Goal: Task Accomplishment & Management: Complete application form

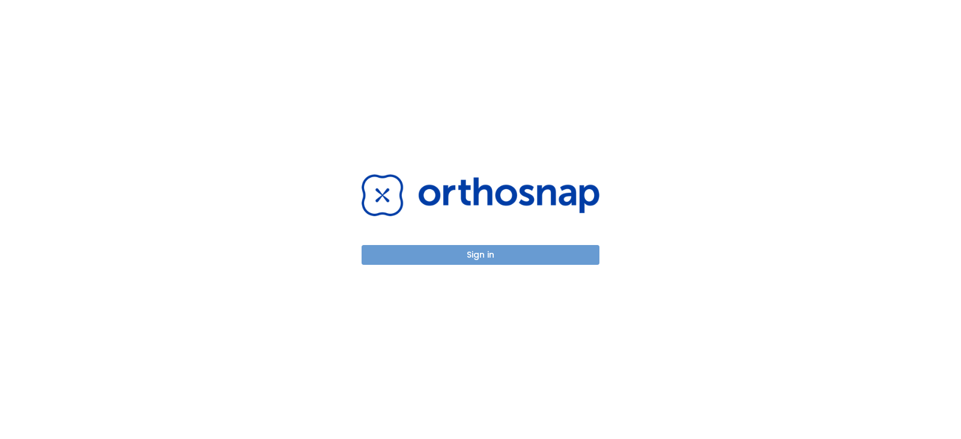
click at [519, 259] on button "Sign in" at bounding box center [480, 255] width 238 height 20
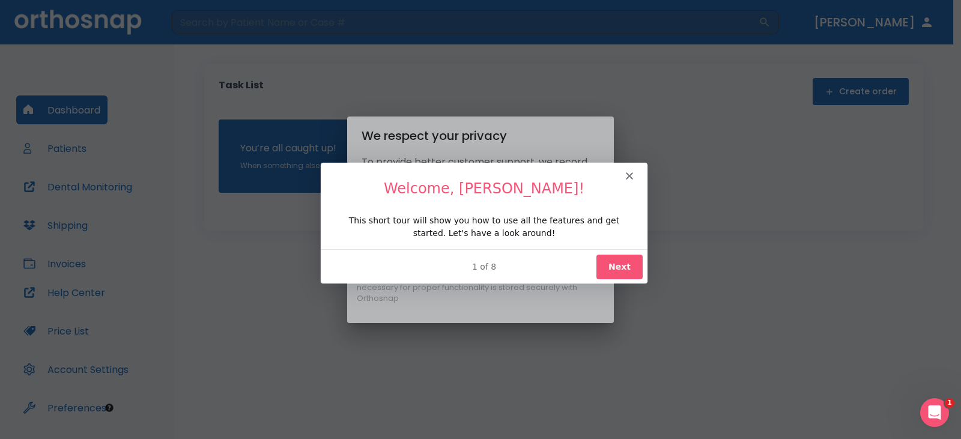
click at [617, 266] on button "Next" at bounding box center [619, 265] width 46 height 25
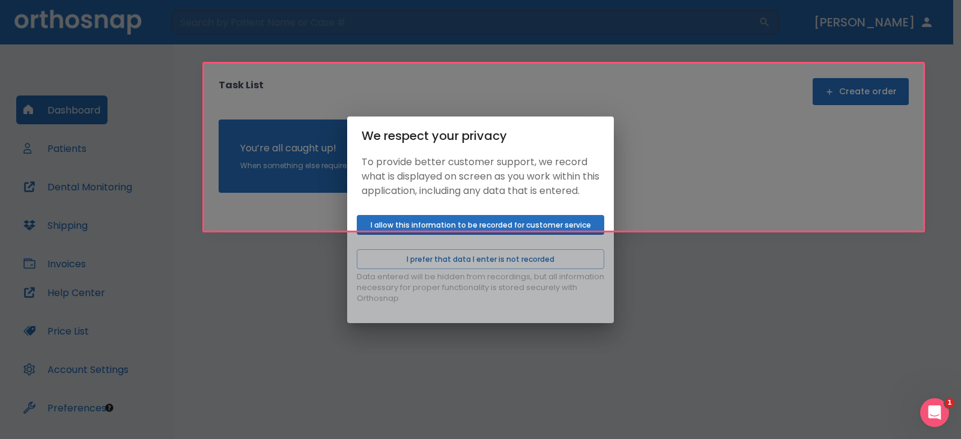
click at [819, 297] on div "Product tour overlay" at bounding box center [480, 219] width 961 height 439
click at [476, 241] on div "Product tour overlay" at bounding box center [480, 219] width 961 height 439
click at [472, 235] on div "Product tour overlay" at bounding box center [480, 219] width 961 height 439
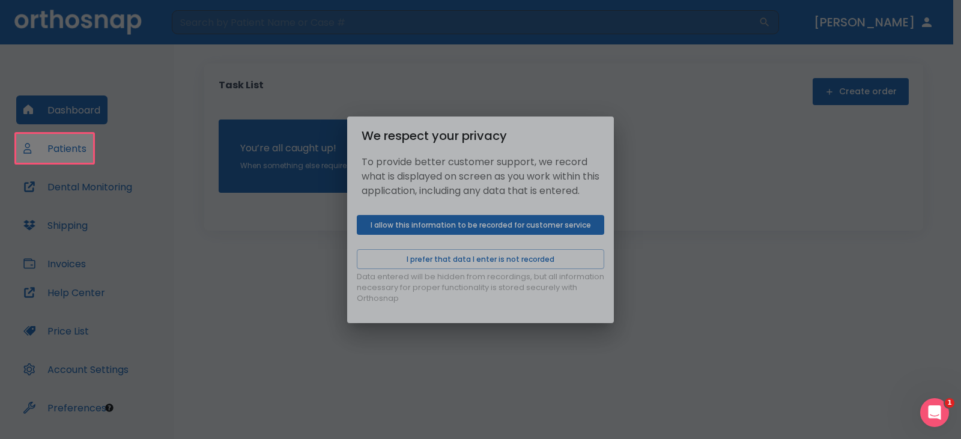
click at [492, 230] on div "Product tour overlay" at bounding box center [480, 219] width 961 height 439
click at [535, 233] on div "Product tour overlay" at bounding box center [480, 219] width 961 height 439
click at [508, 336] on div "Product tour overlay" at bounding box center [480, 219] width 961 height 439
click at [434, 228] on div "Product tour overlay" at bounding box center [480, 219] width 961 height 439
click at [496, 234] on div "Product tour overlay" at bounding box center [480, 219] width 961 height 439
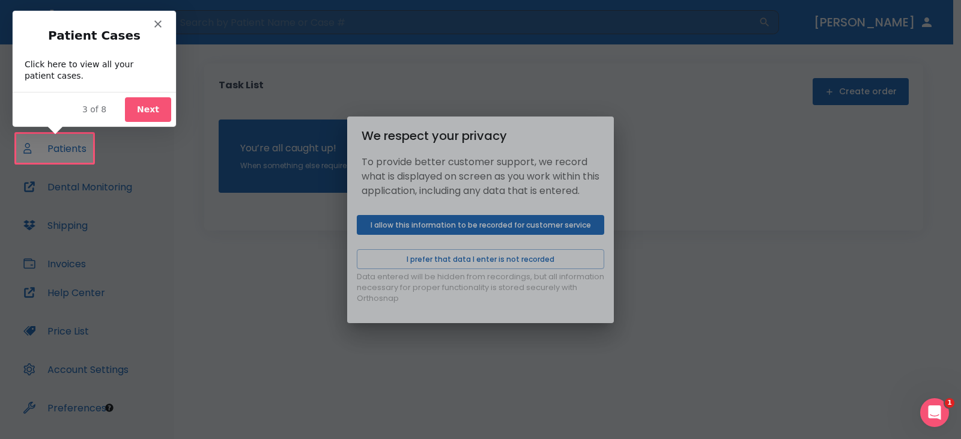
click at [129, 110] on button "Next" at bounding box center [147, 109] width 46 height 25
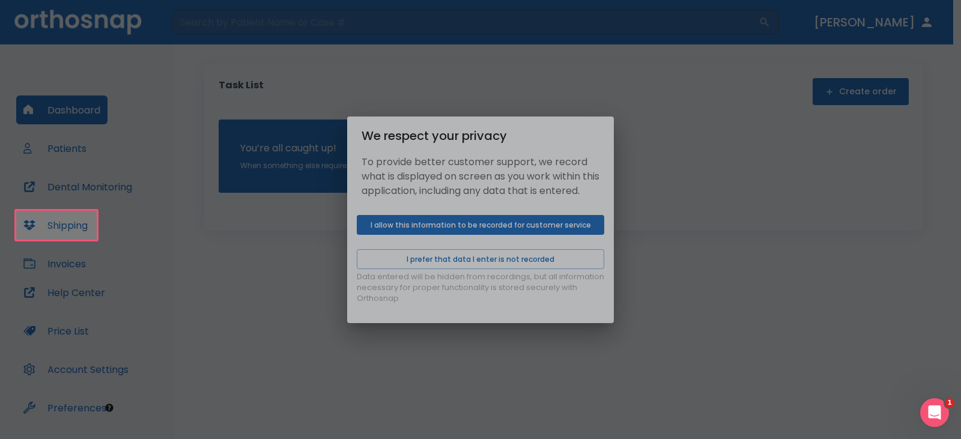
click at [561, 228] on div "Product tour overlay" at bounding box center [480, 219] width 961 height 439
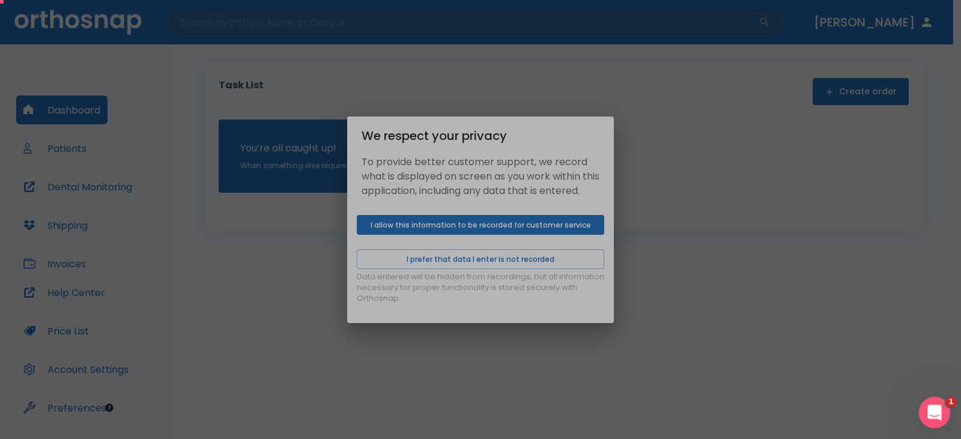
click at [925, 405] on div "Open Intercom Messenger" at bounding box center [933, 411] width 40 height 40
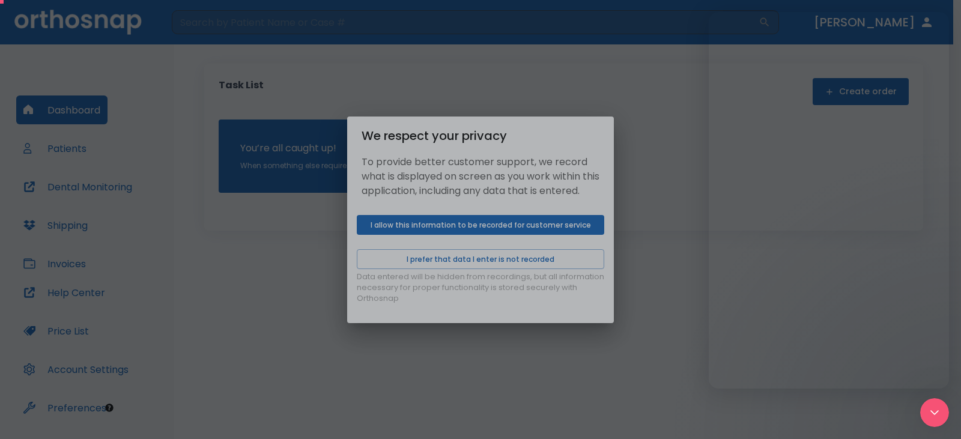
click at [753, 403] on div "Product tour overlay" at bounding box center [480, 219] width 961 height 439
click at [549, 371] on div "Product tour overlay" at bounding box center [480, 219] width 961 height 439
click at [938, 404] on div "Close Intercom Messenger" at bounding box center [932, 410] width 29 height 29
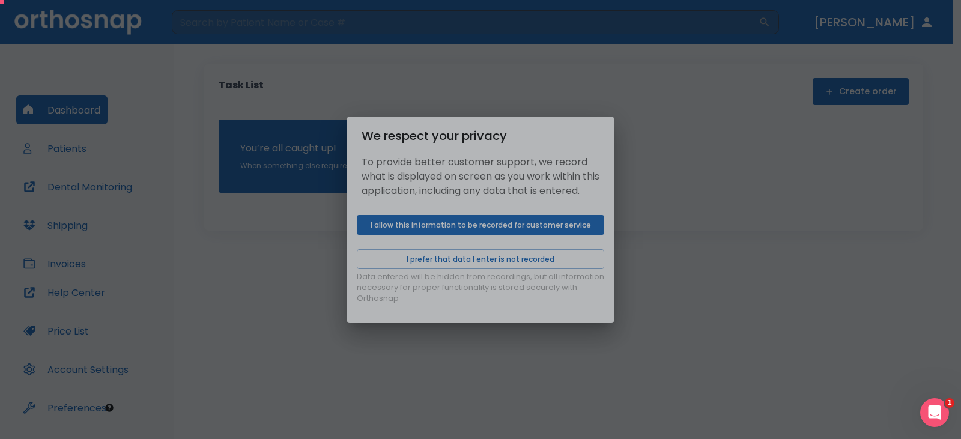
click at [484, 216] on div "Product tour overlay" at bounding box center [480, 219] width 961 height 439
click at [483, 230] on div "Product tour overlay" at bounding box center [480, 219] width 961 height 439
click at [767, 186] on div "Product tour overlay" at bounding box center [480, 219] width 961 height 439
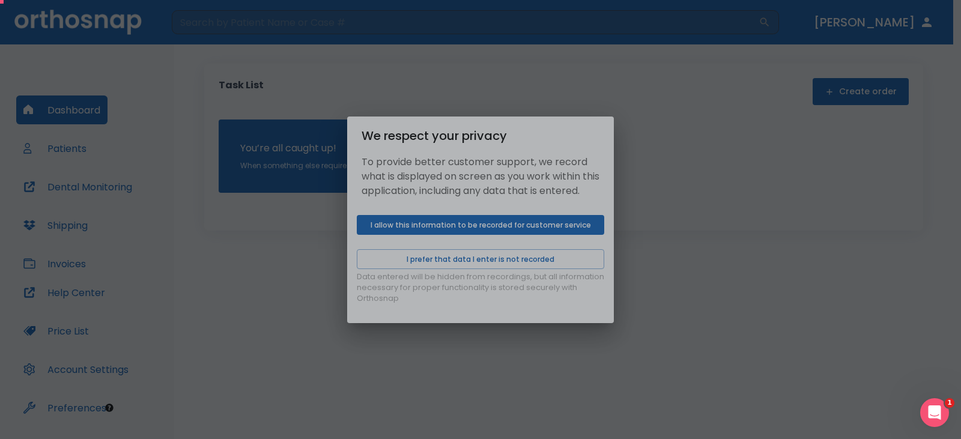
click at [492, 282] on div "Product tour overlay" at bounding box center [480, 219] width 961 height 439
drag, startPoint x: 502, startPoint y: 170, endPoint x: 503, endPoint y: 177, distance: 6.7
click at [503, 177] on div "Product tour overlay" at bounding box center [480, 219] width 961 height 439
click at [517, 196] on div "Product tour overlay" at bounding box center [480, 219] width 961 height 439
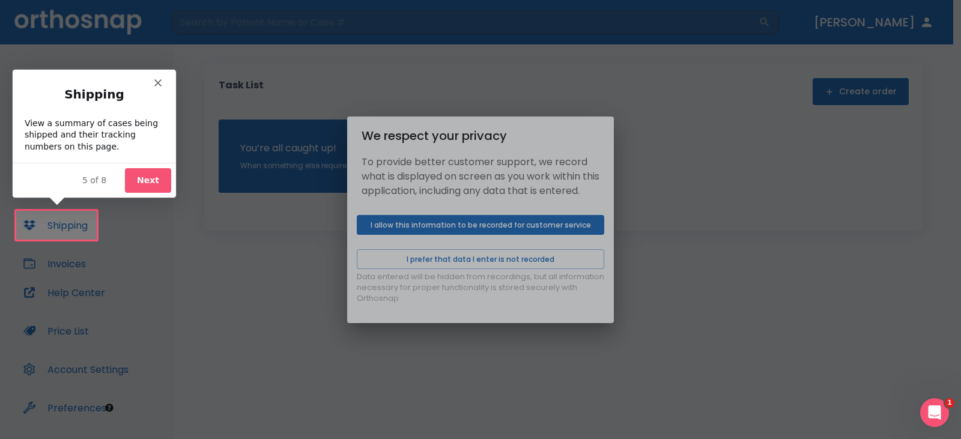
click at [160, 176] on button "Next" at bounding box center [147, 180] width 46 height 25
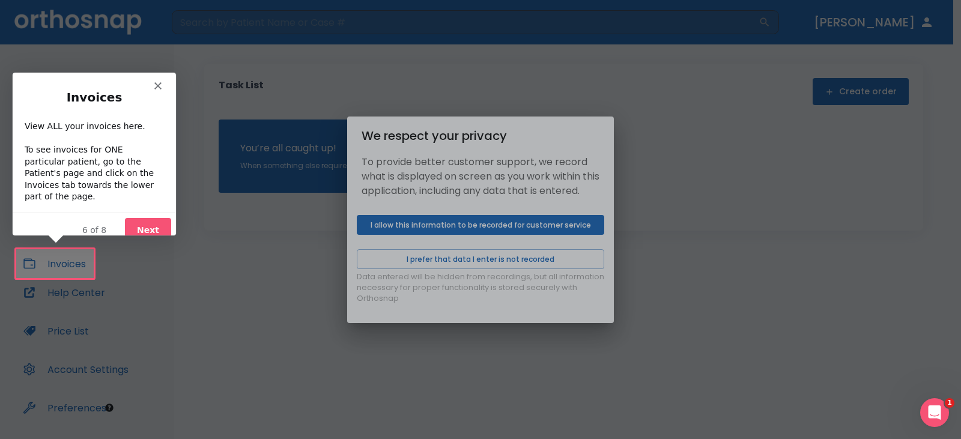
click at [161, 217] on button "Next" at bounding box center [147, 229] width 46 height 25
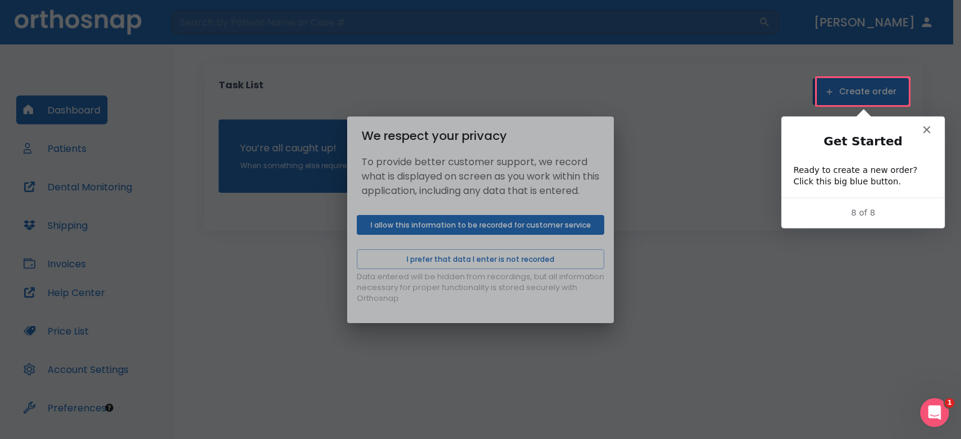
click at [924, 130] on polygon "Close" at bounding box center [925, 128] width 7 height 7
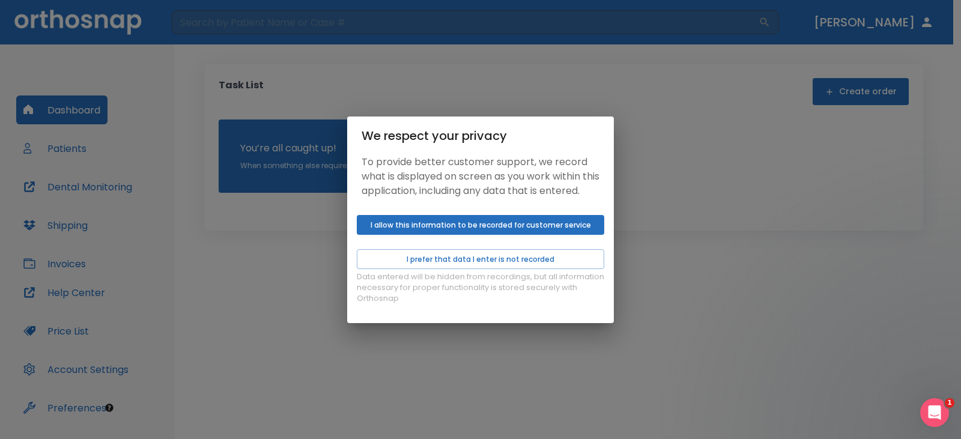
click at [529, 226] on button "I allow this information to be recorded for customer service" at bounding box center [480, 225] width 247 height 20
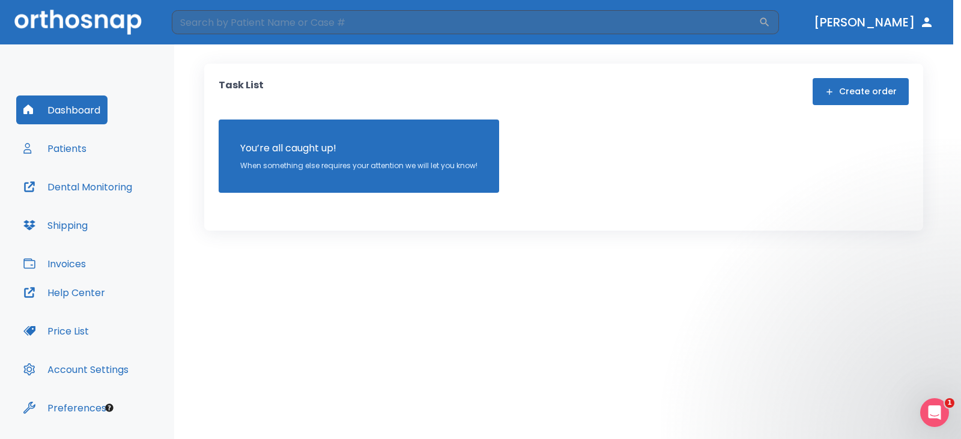
click at [863, 100] on div "We respect your privacy To provide better customer support, we record what is d…" at bounding box center [480, 219] width 961 height 439
click at [67, 152] on div "We respect your privacy To provide better customer support, we record what is d…" at bounding box center [480, 219] width 961 height 439
click at [360, 136] on h2 "We respect your privacy" at bounding box center [480, 135] width 267 height 38
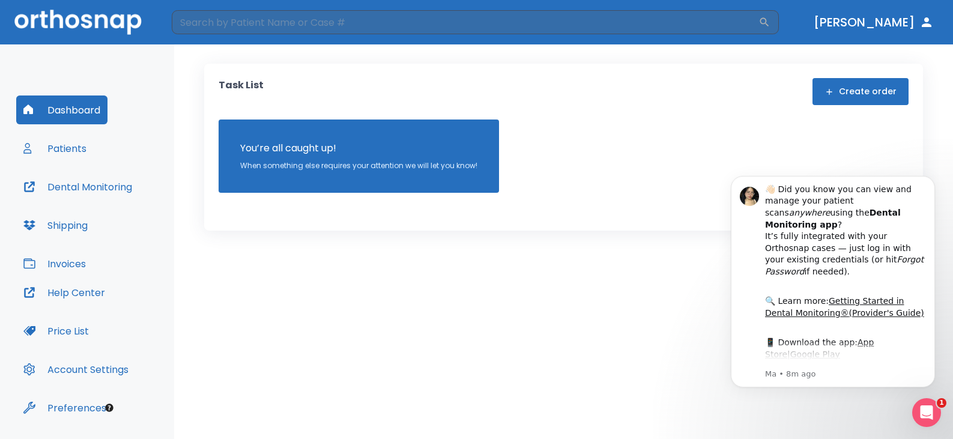
click at [55, 145] on button "Patients" at bounding box center [54, 148] width 77 height 29
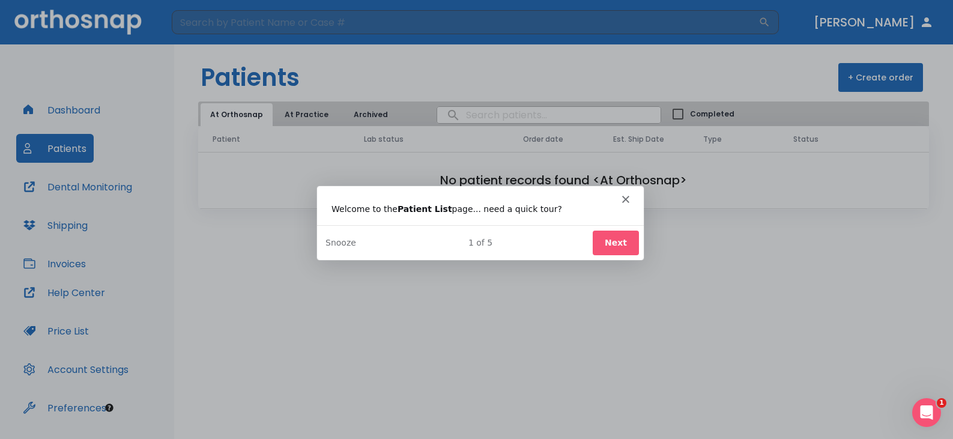
click at [632, 243] on button "Next" at bounding box center [614, 242] width 46 height 25
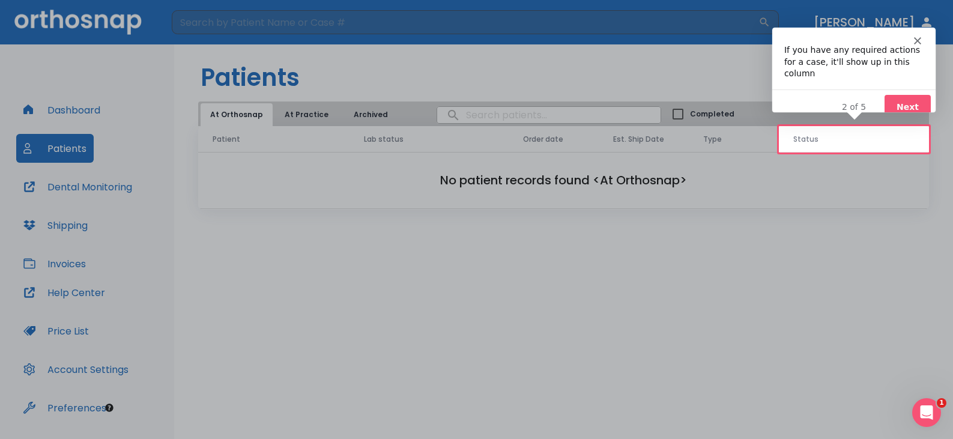
click at [908, 95] on button "Next" at bounding box center [907, 106] width 46 height 25
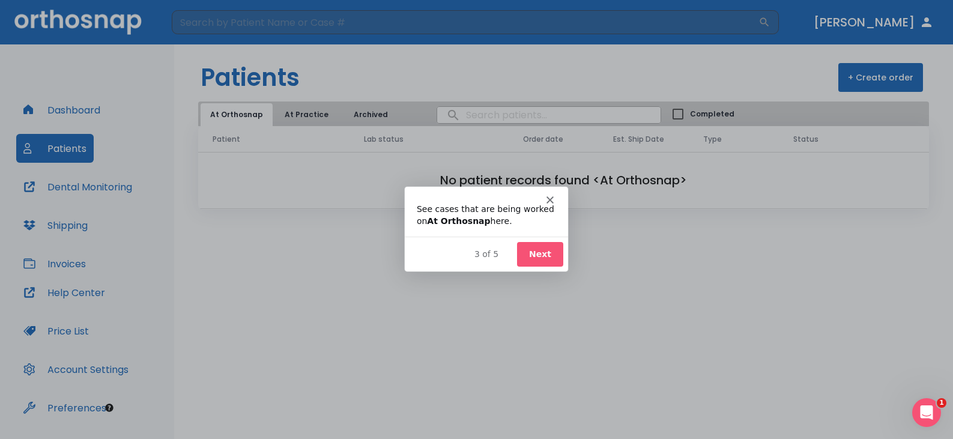
click at [546, 261] on button "Next" at bounding box center [539, 253] width 46 height 25
click at [546, 260] on button "Next" at bounding box center [539, 253] width 46 height 25
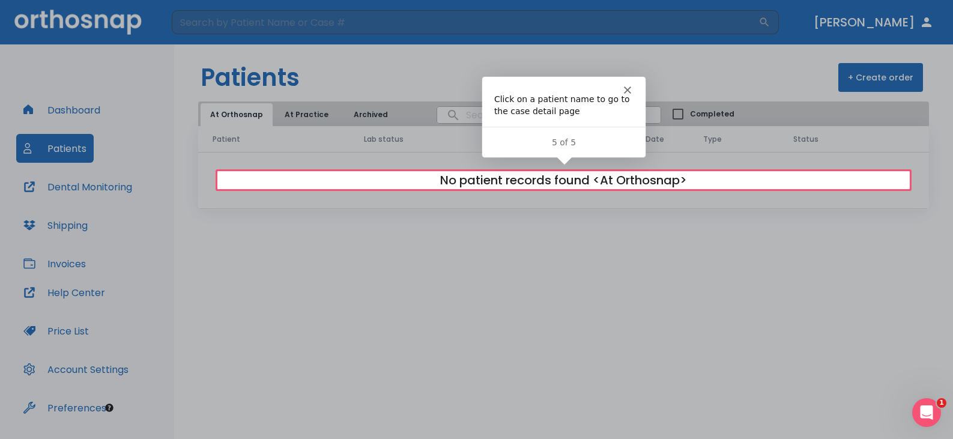
click at [624, 86] on icon "Close" at bounding box center [626, 89] width 7 height 7
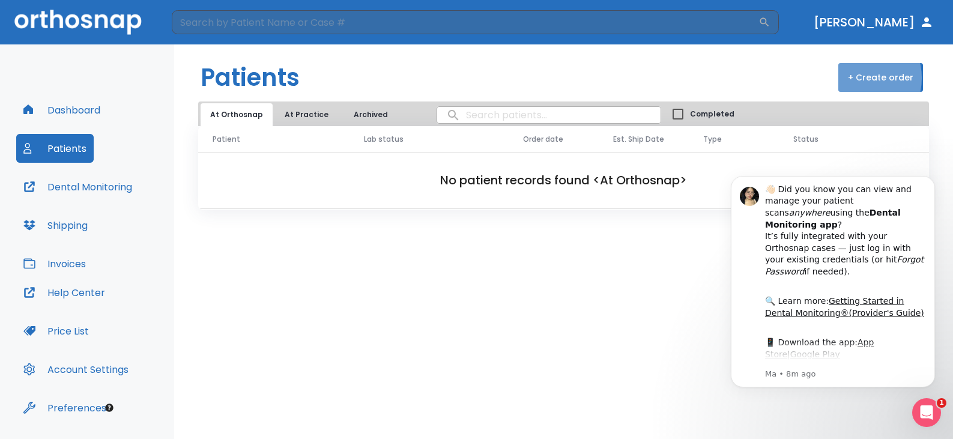
click at [856, 78] on button "+ Create order" at bounding box center [880, 77] width 85 height 29
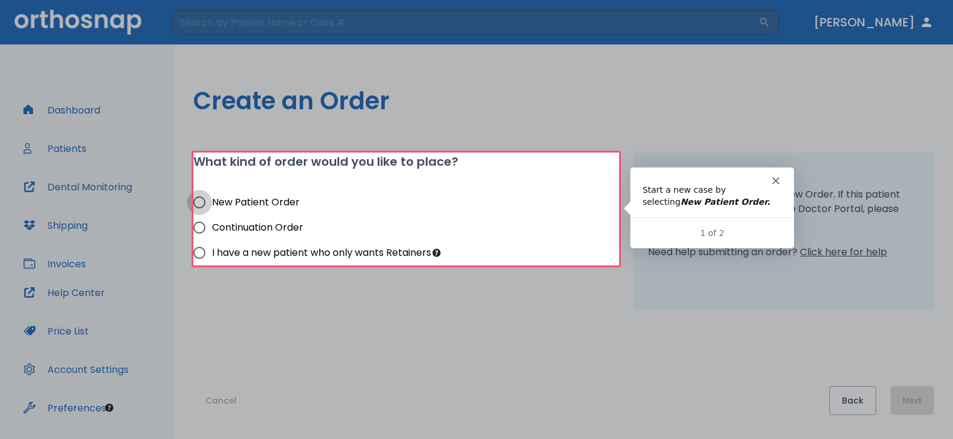
click at [198, 205] on input "New Patient Order" at bounding box center [199, 202] width 25 height 25
radio input "true"
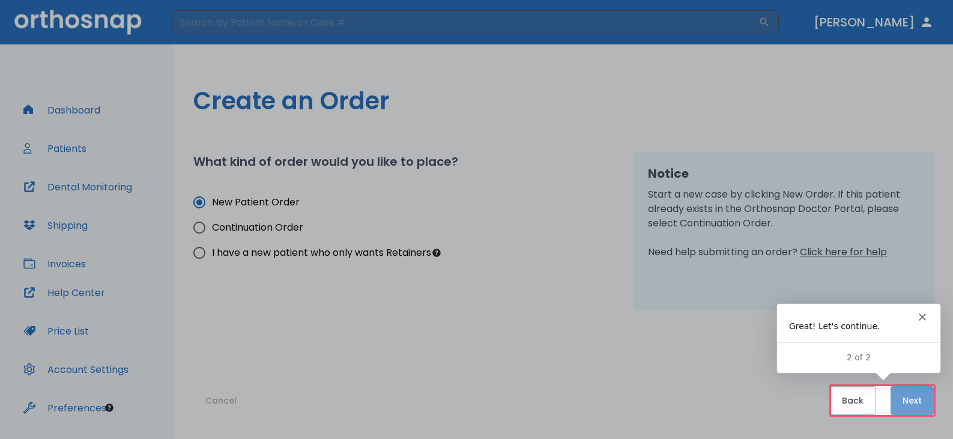
click at [908, 402] on button "Next" at bounding box center [911, 400] width 43 height 29
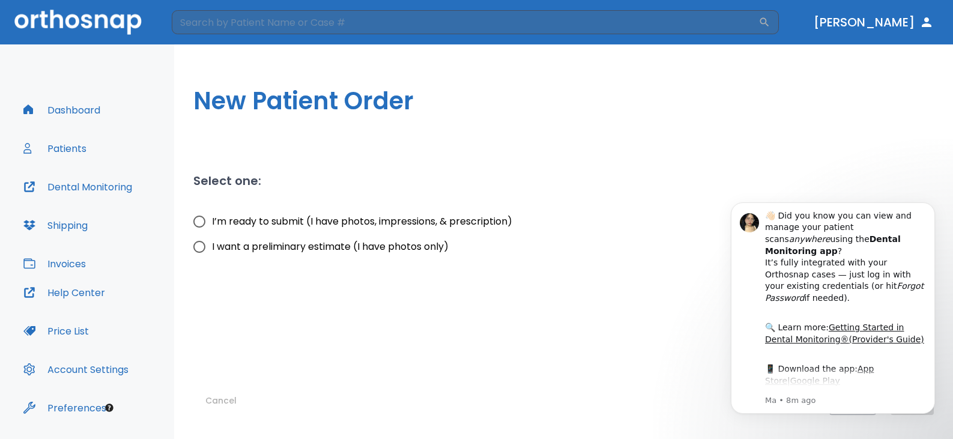
click at [203, 223] on input "I’m ready to submit (I have photos, impressions, & prescription)" at bounding box center [199, 221] width 25 height 25
radio input "true"
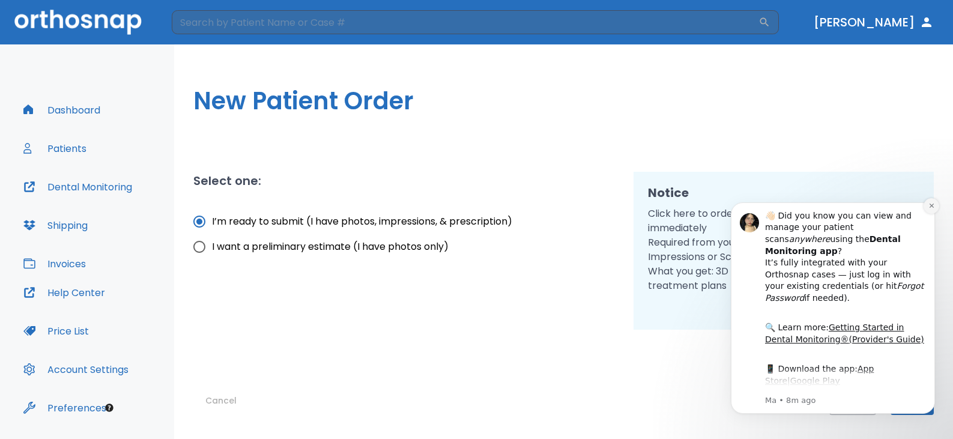
click at [932, 207] on icon "Dismiss notification" at bounding box center [931, 205] width 7 height 7
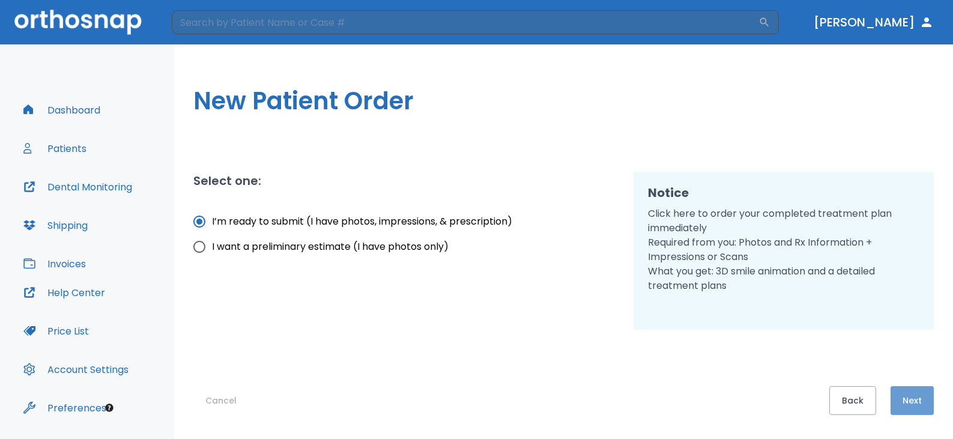
click at [911, 393] on button "Next" at bounding box center [911, 400] width 43 height 29
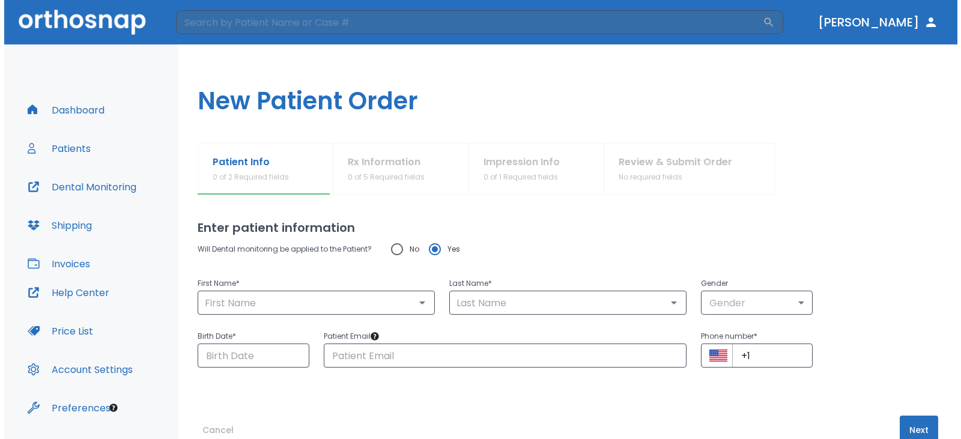
scroll to position [29, 0]
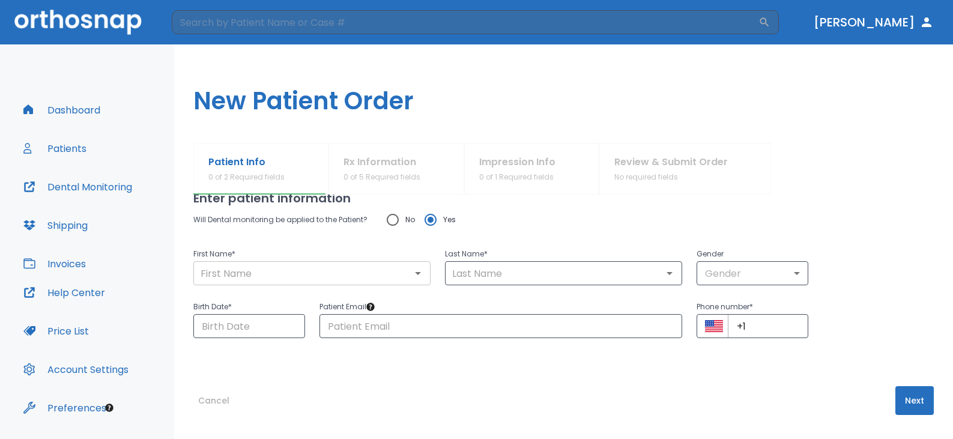
click at [261, 267] on input "text" at bounding box center [312, 273] width 230 height 17
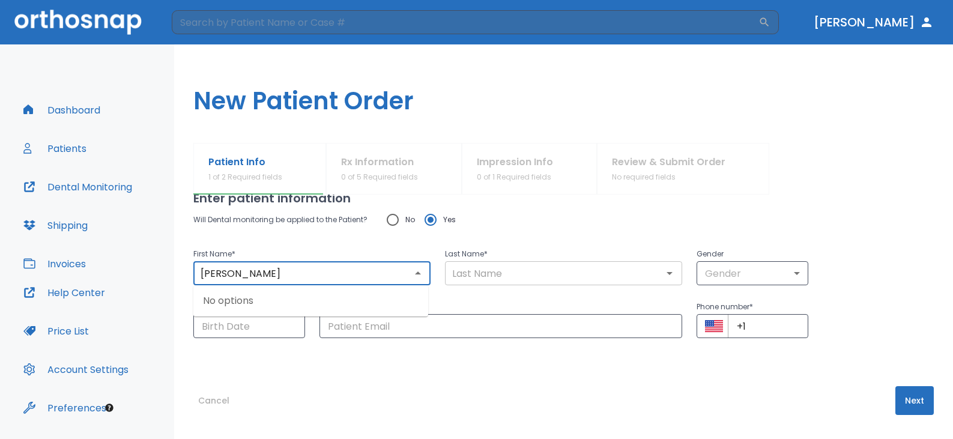
type input "[PERSON_NAME]"
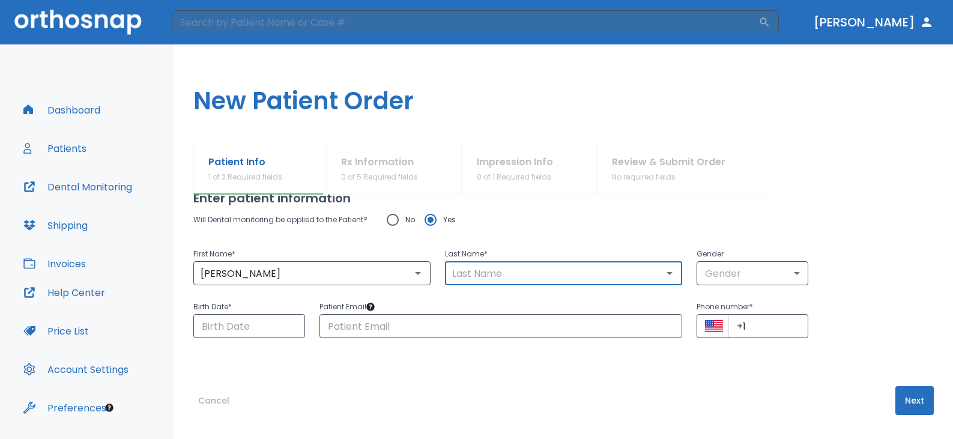
click at [477, 273] on input "text" at bounding box center [563, 273] width 230 height 17
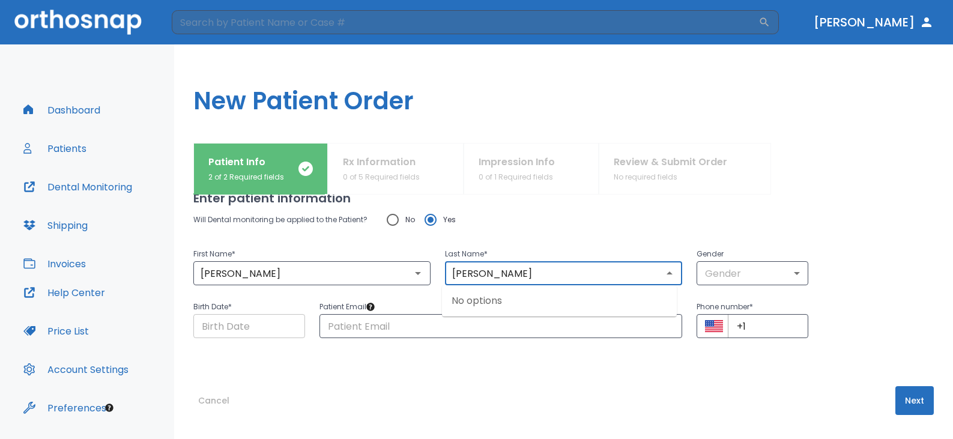
type input "[PERSON_NAME]"
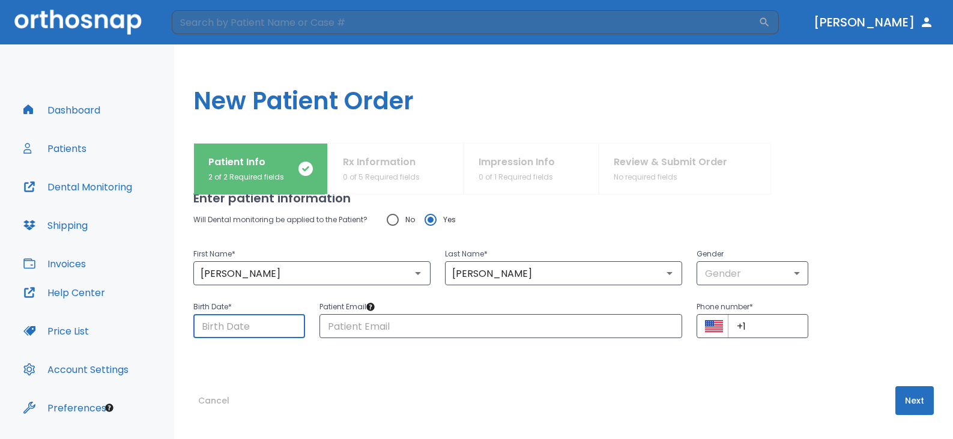
click at [269, 332] on input "Choose date" at bounding box center [249, 326] width 112 height 24
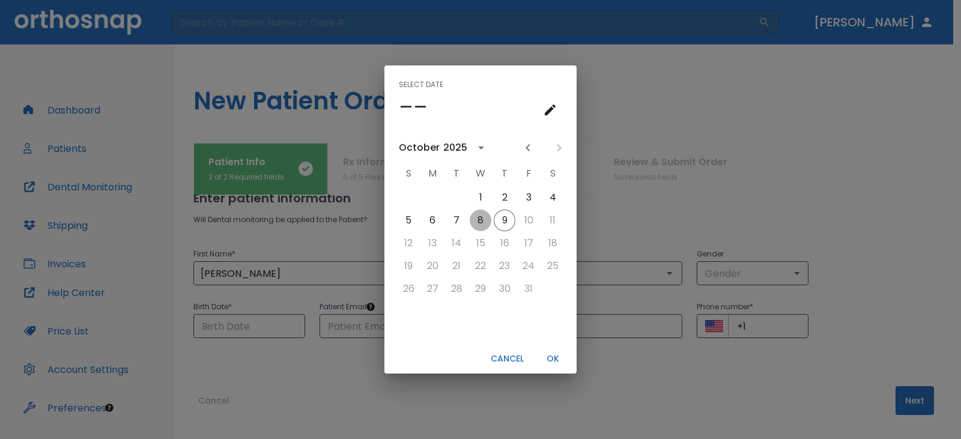
click at [486, 222] on button "8" at bounding box center [480, 221] width 22 height 22
click at [471, 149] on button "calendar view is open, switch to year view" at bounding box center [481, 147] width 20 height 20
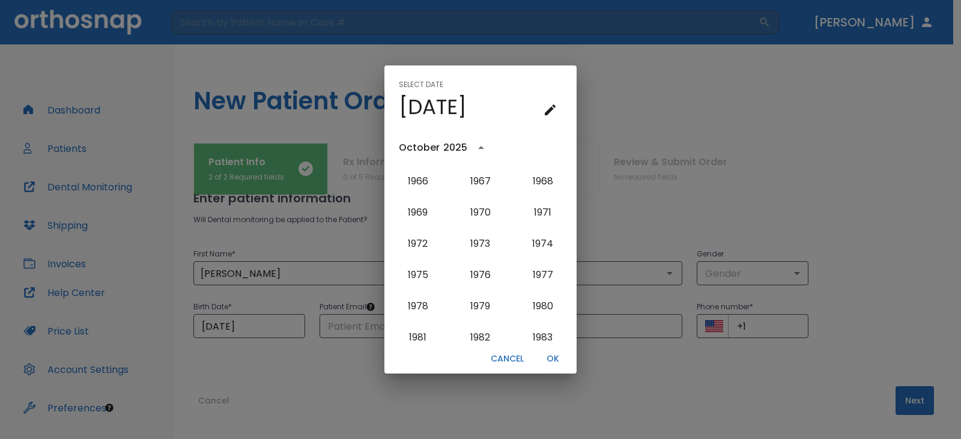
scroll to position [606, 0]
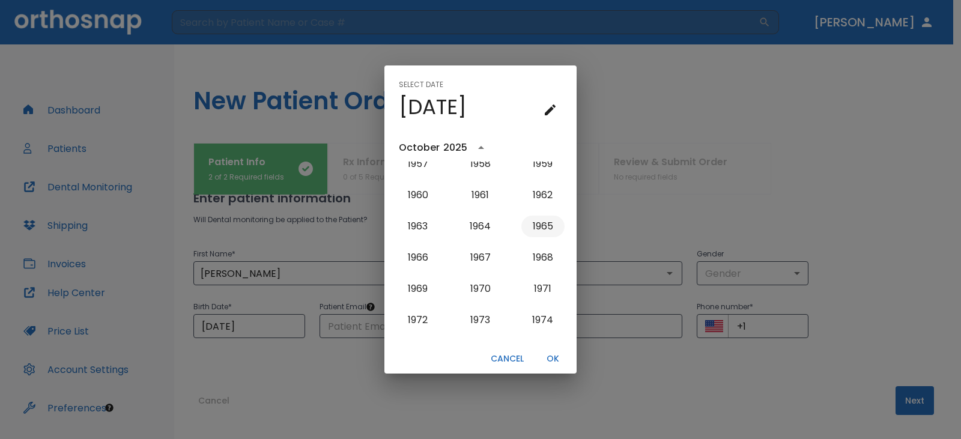
click at [536, 223] on button "1965" at bounding box center [542, 227] width 43 height 22
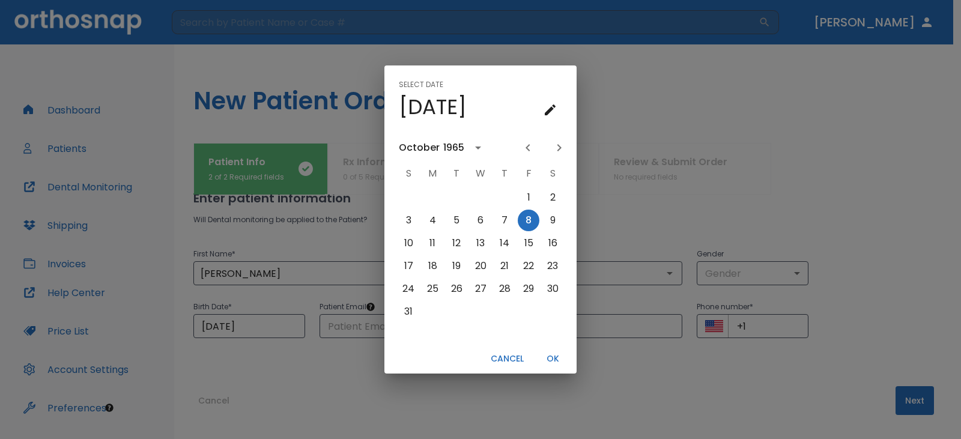
click at [456, 145] on div "1965" at bounding box center [453, 147] width 21 height 14
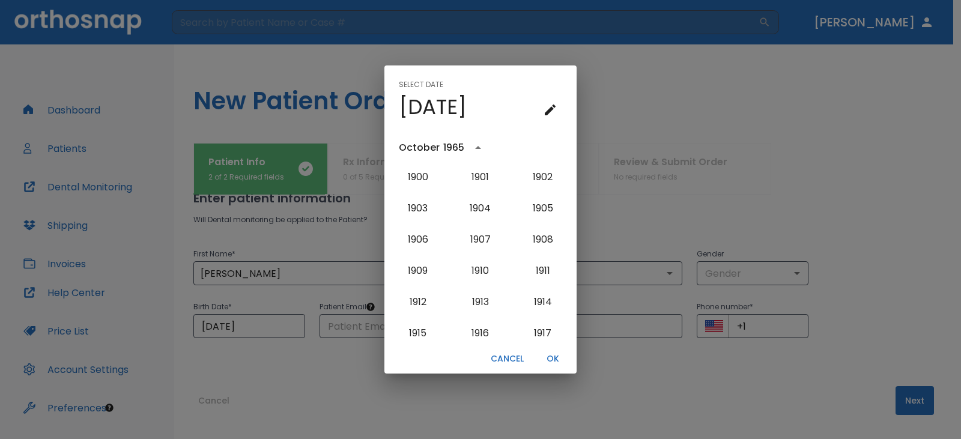
scroll to position [580, 0]
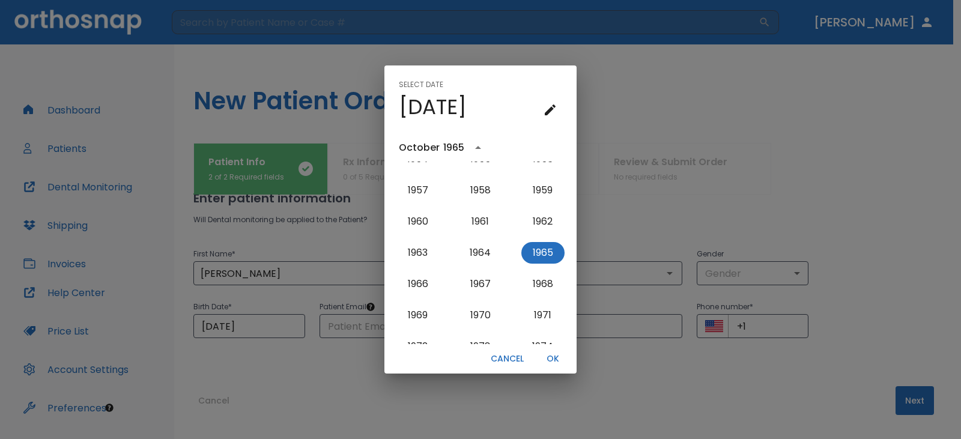
click at [462, 101] on h4 "[DATE]" at bounding box center [433, 106] width 68 height 25
click at [552, 109] on icon "calendar view is open, go to text input view" at bounding box center [550, 110] width 14 height 14
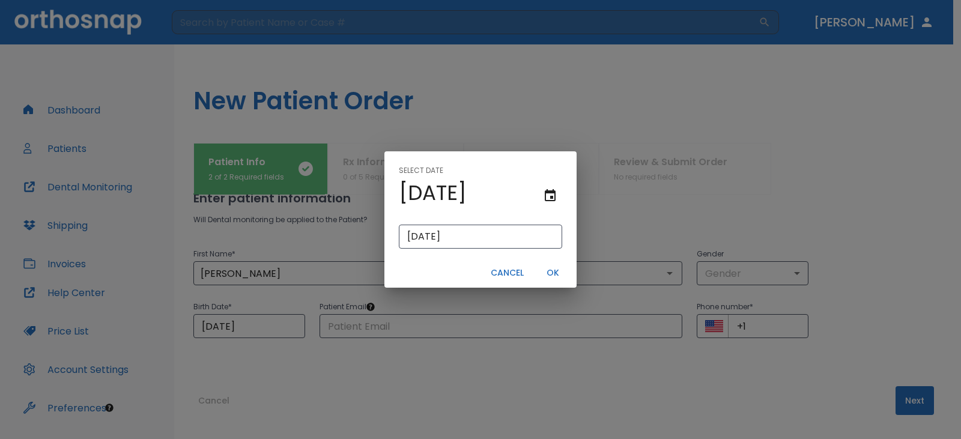
click at [466, 195] on h4 "[DATE]" at bounding box center [433, 192] width 68 height 25
click at [554, 196] on icon "text input view is open, go to calendar view" at bounding box center [550, 196] width 14 height 14
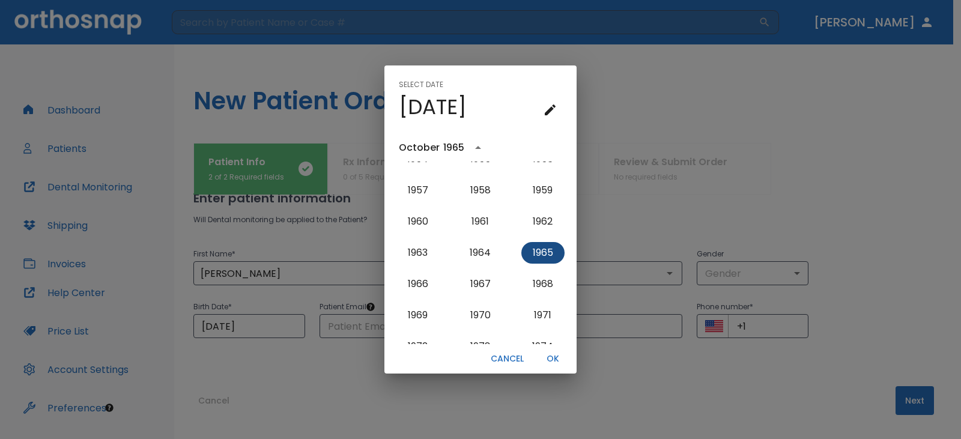
click at [542, 252] on button "1965" at bounding box center [542, 253] width 43 height 22
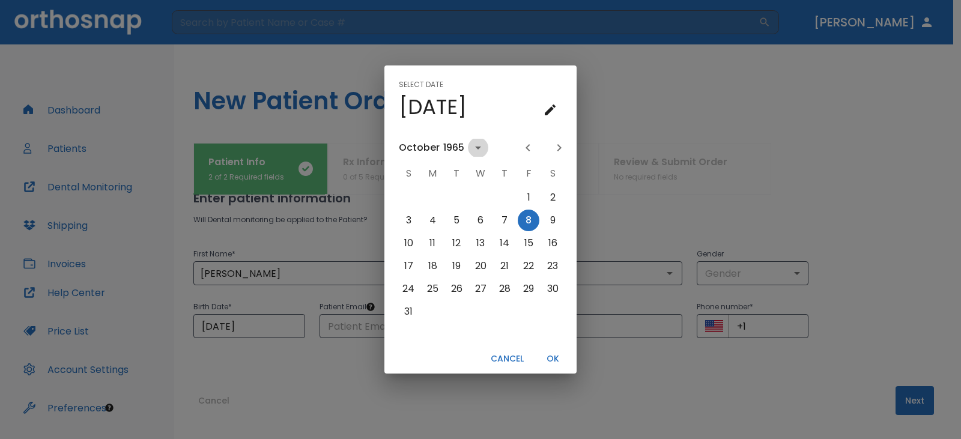
click at [472, 145] on icon "calendar view is open, switch to year view" at bounding box center [478, 147] width 14 height 14
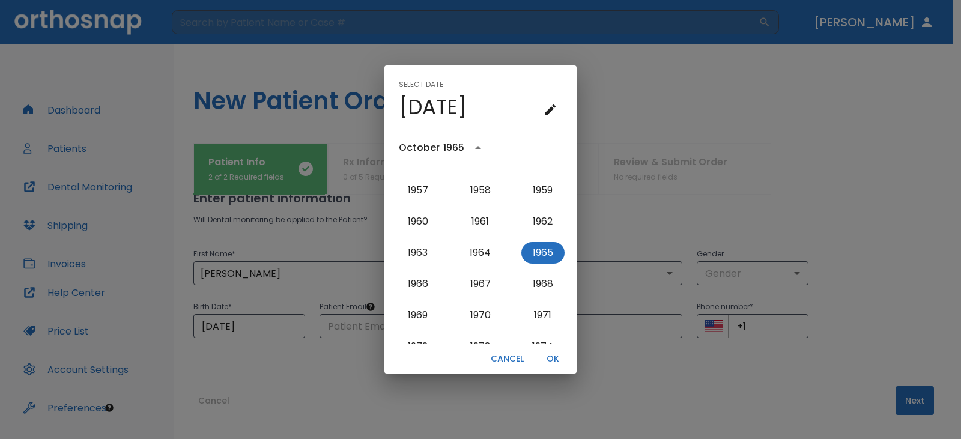
click at [411, 145] on div "October" at bounding box center [419, 147] width 41 height 14
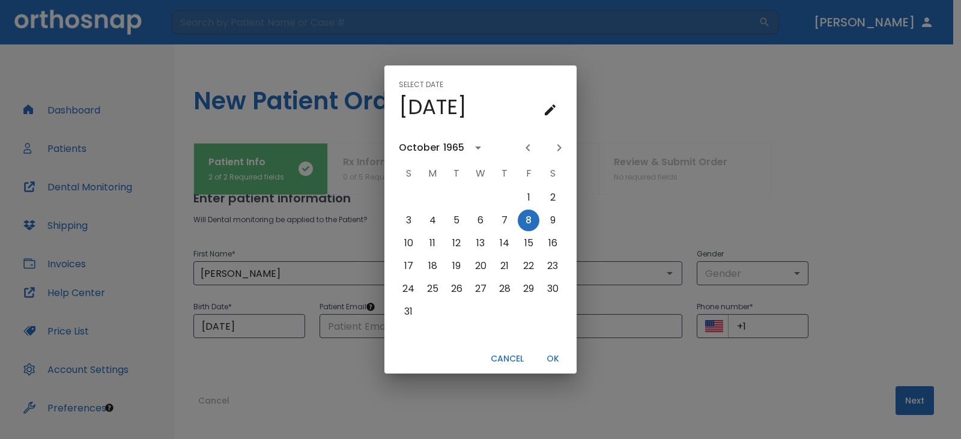
scroll to position [0, 0]
click at [411, 145] on div "October" at bounding box center [419, 147] width 41 height 14
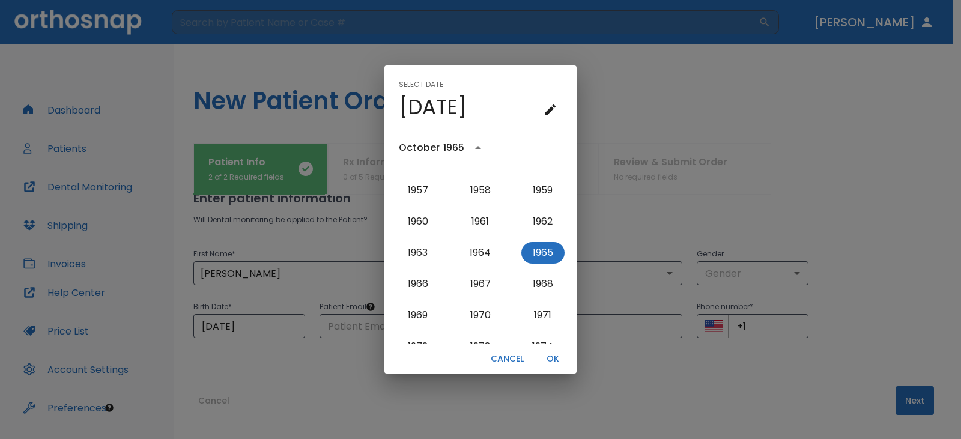
click at [411, 145] on div "October" at bounding box center [419, 147] width 41 height 14
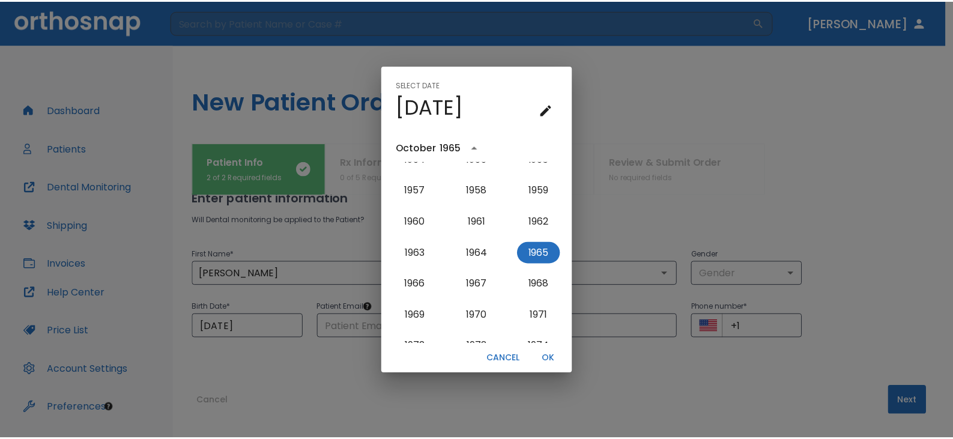
scroll to position [0, 0]
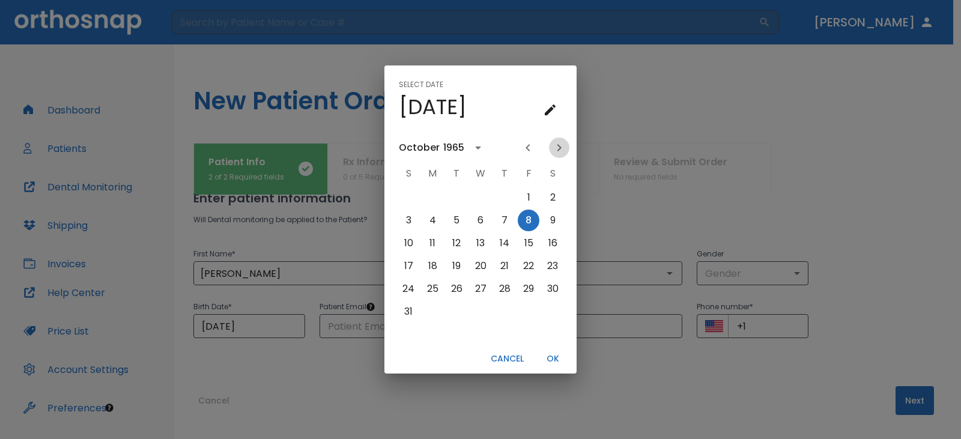
click at [562, 146] on icon "Next month" at bounding box center [559, 147] width 14 height 14
click at [412, 241] on button "12" at bounding box center [408, 243] width 22 height 22
type input "[DATE]"
click at [549, 360] on button "OK" at bounding box center [552, 359] width 38 height 20
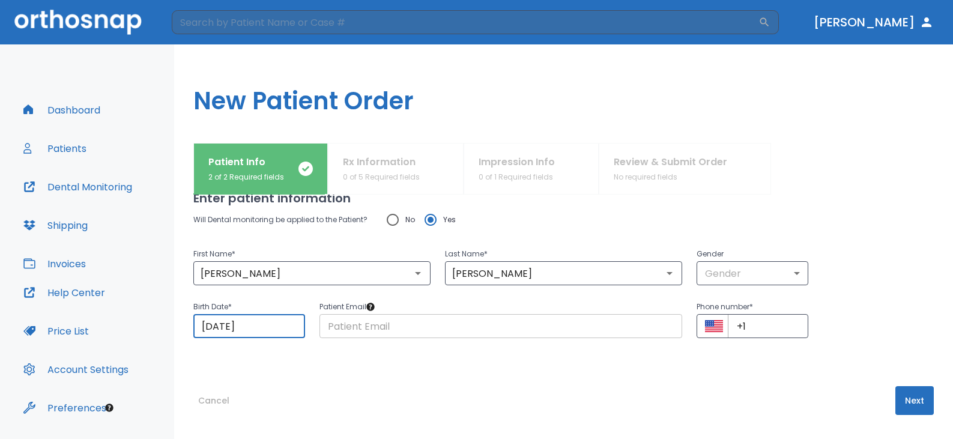
click at [393, 327] on input "text" at bounding box center [500, 326] width 363 height 24
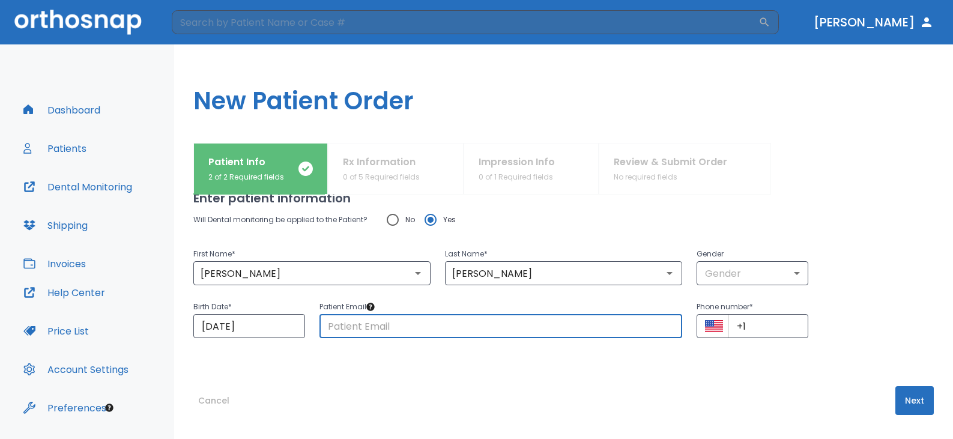
paste input "[PERSON_NAME][EMAIL_ADDRESS][DOMAIN_NAME]"
type input "[PERSON_NAME][EMAIL_ADDRESS][DOMAIN_NAME]"
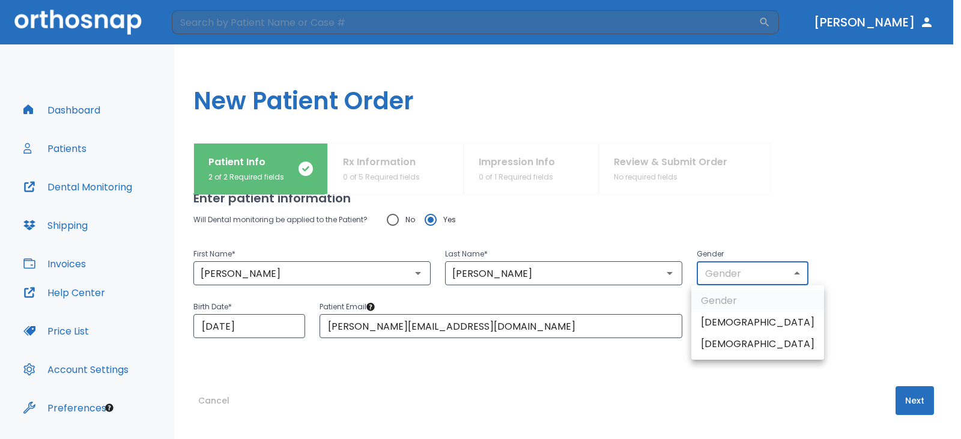
click at [744, 277] on body "​ [PERSON_NAME] Dashboard Patients Dental Monitoring Shipping Invoices Help Cen…" at bounding box center [480, 219] width 961 height 439
click at [723, 324] on li "[DEMOGRAPHIC_DATA]" at bounding box center [757, 323] width 133 height 22
type input "1"
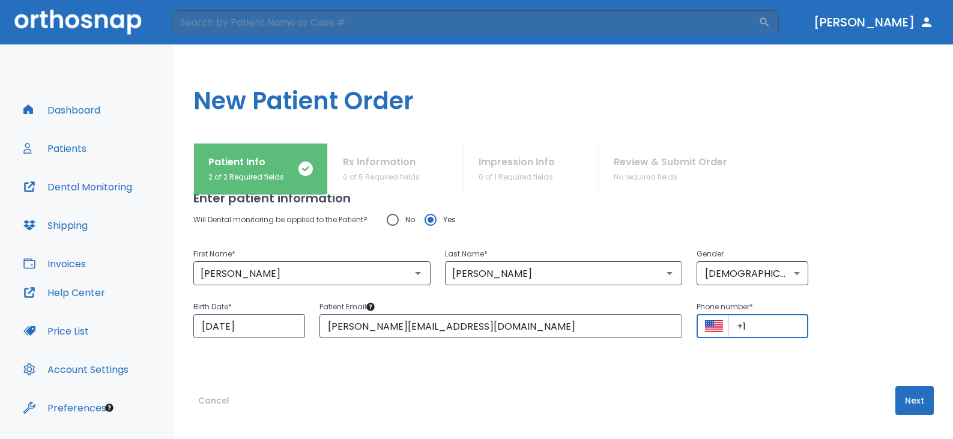
paste input "[PHONE_NUMBER]"
type input "[PHONE_NUMBER]"
click at [908, 400] on button "Next" at bounding box center [914, 400] width 38 height 29
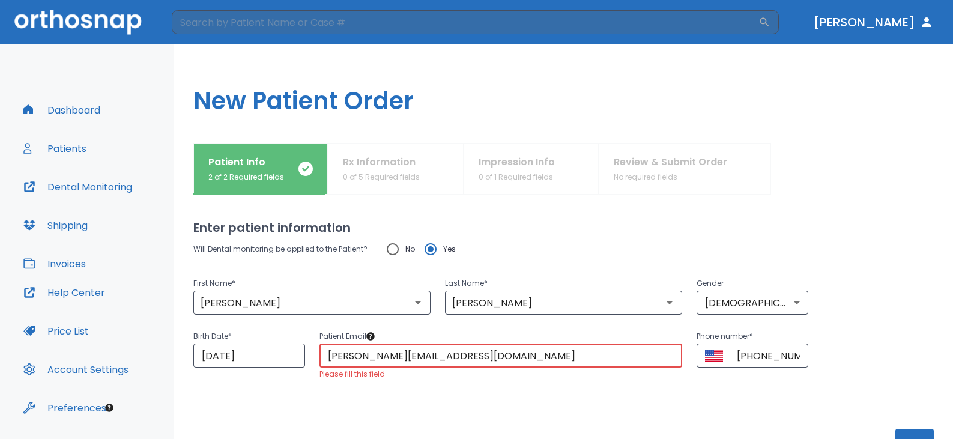
click at [478, 355] on input "[PERSON_NAME][EMAIL_ADDRESS][DOMAIN_NAME]" at bounding box center [500, 355] width 363 height 24
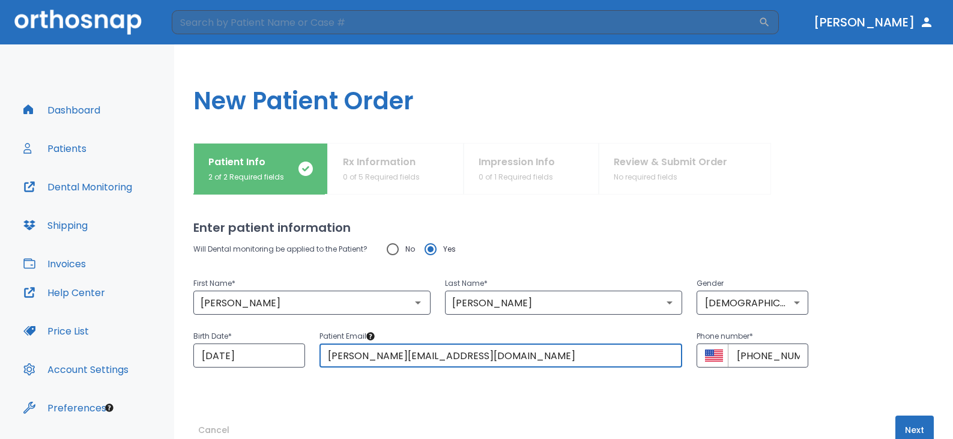
type input "[PERSON_NAME][EMAIL_ADDRESS][DOMAIN_NAME]"
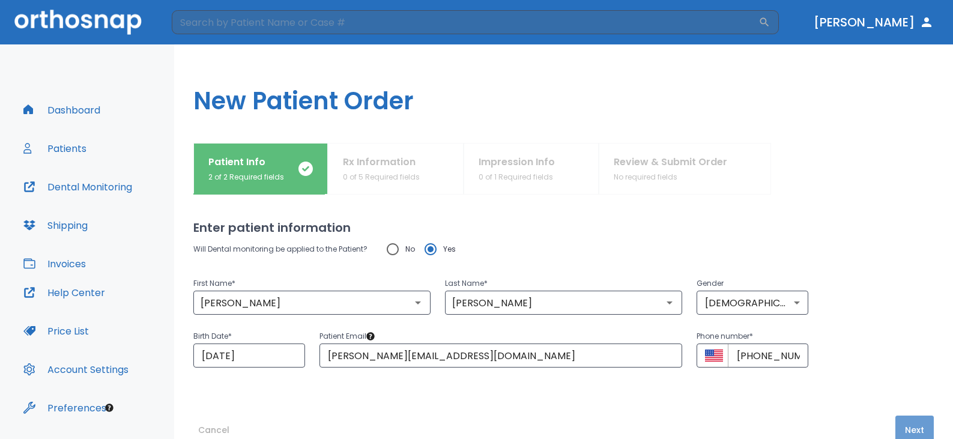
click at [895, 426] on button "Next" at bounding box center [914, 429] width 38 height 29
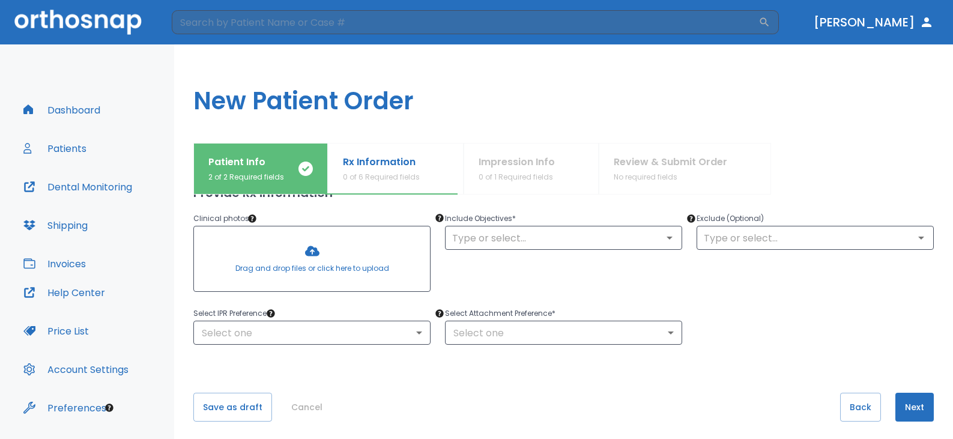
scroll to position [127, 0]
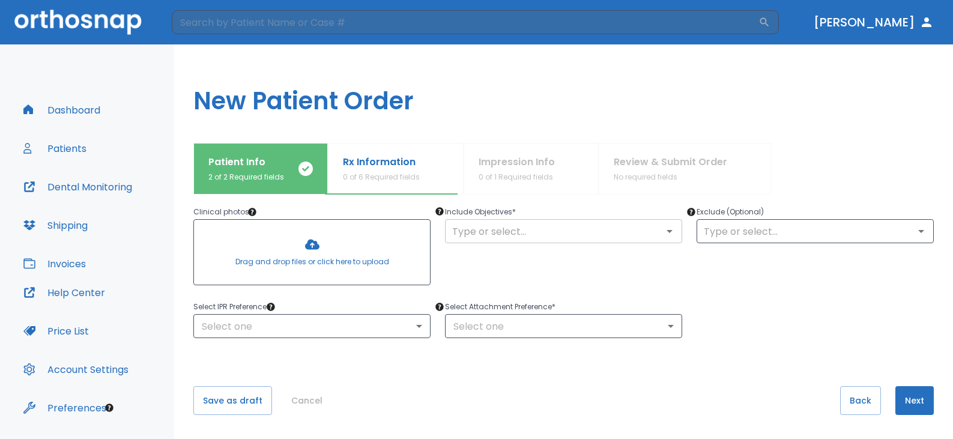
click at [556, 239] on input "text" at bounding box center [563, 231] width 230 height 17
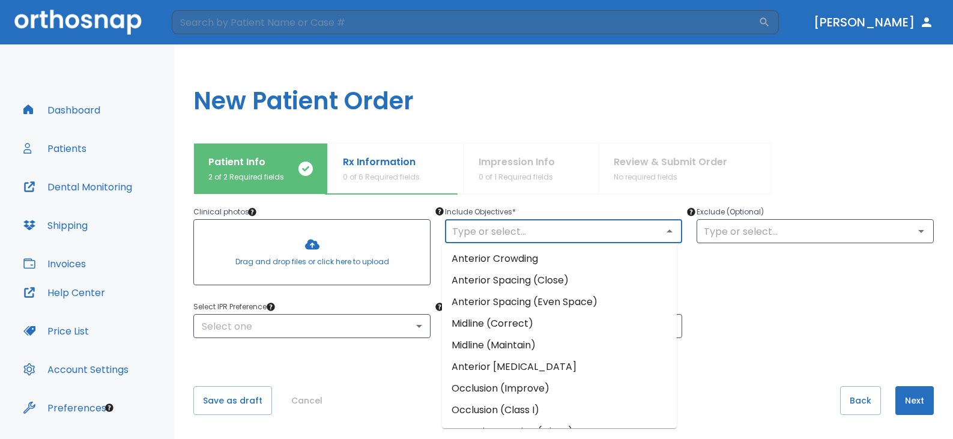
click at [516, 261] on li "Anterior Crowding" at bounding box center [559, 259] width 235 height 22
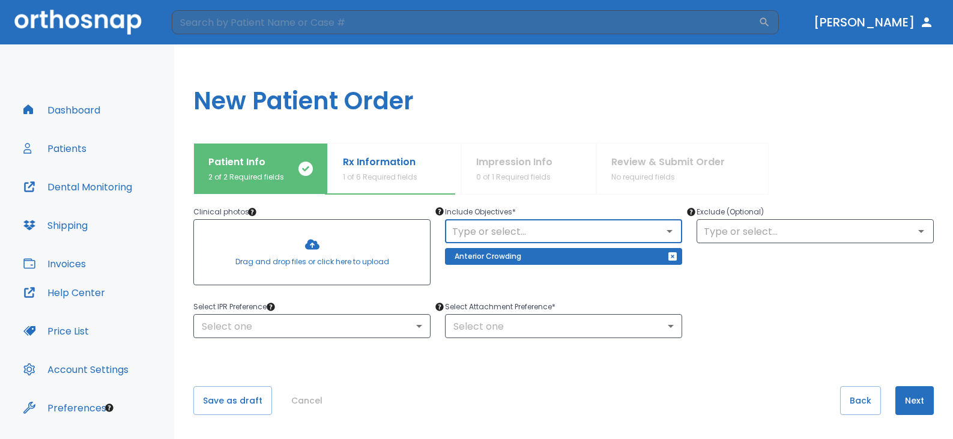
click at [668, 227] on icon "Open" at bounding box center [669, 231] width 14 height 14
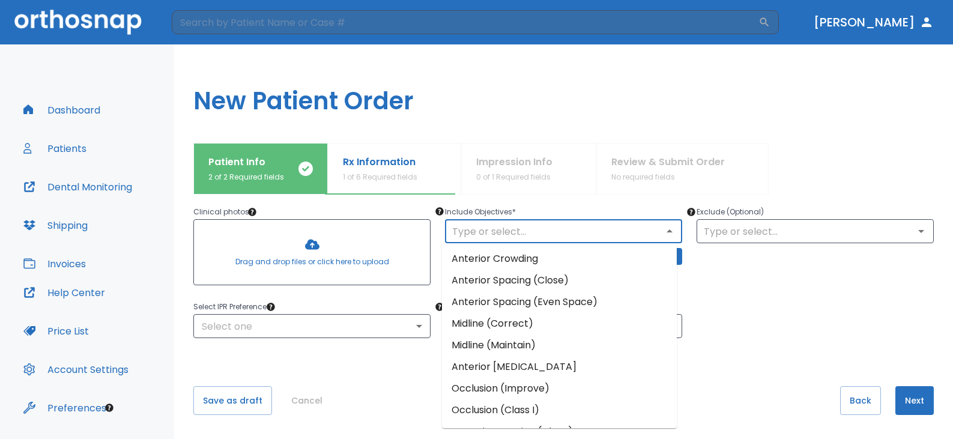
click at [552, 327] on li "Midline (Correct)" at bounding box center [559, 324] width 235 height 22
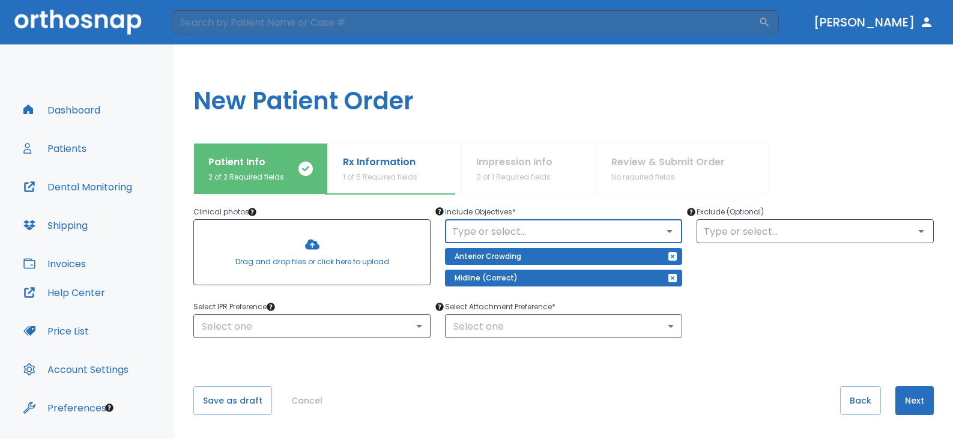
click at [662, 232] on icon "Open" at bounding box center [669, 231] width 14 height 14
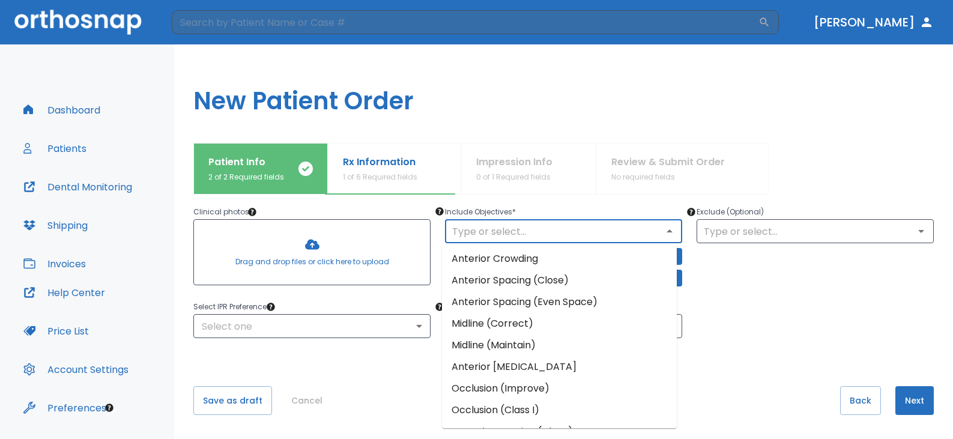
click at [530, 412] on li "Occlusion (Class I)" at bounding box center [559, 410] width 235 height 22
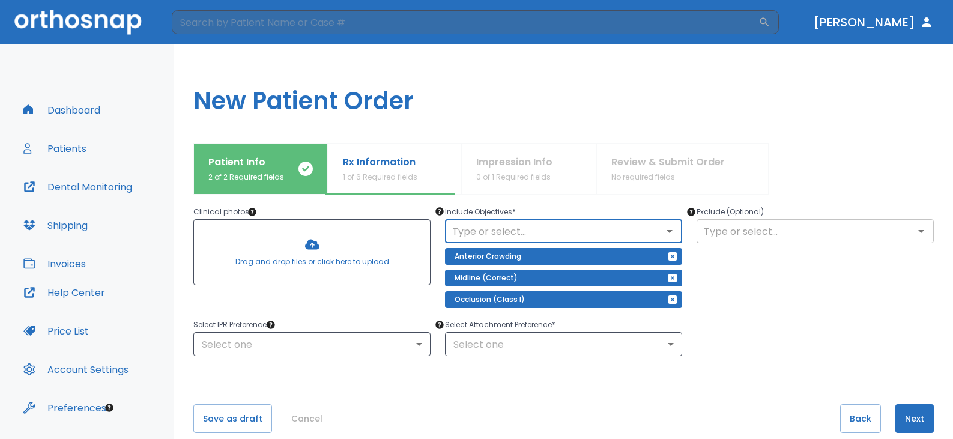
click at [735, 236] on input "text" at bounding box center [815, 231] width 230 height 17
click at [826, 164] on div at bounding box center [850, 169] width 165 height 52
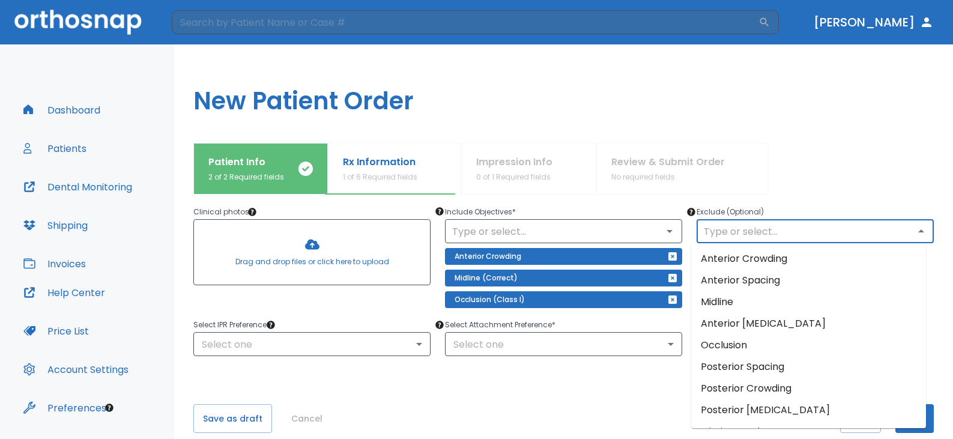
click at [763, 228] on input "text" at bounding box center [815, 231] width 230 height 17
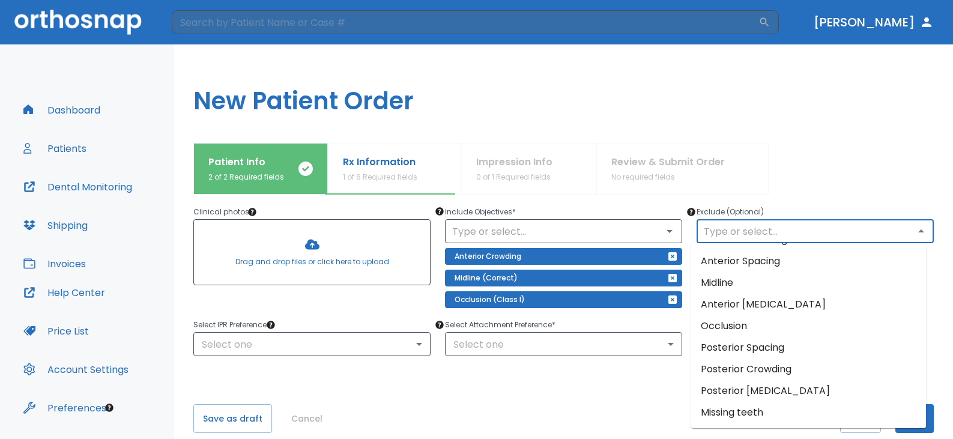
click at [780, 364] on li "Posterior Crowding" at bounding box center [808, 369] width 235 height 22
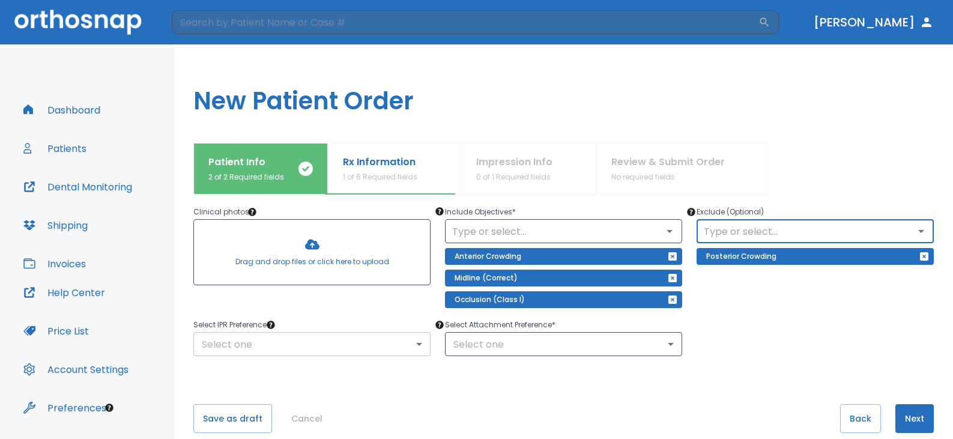
click at [239, 341] on body "​ [PERSON_NAME] Dashboard Patients Dental Monitoring Shipping Invoices Help Cen…" at bounding box center [476, 219] width 953 height 439
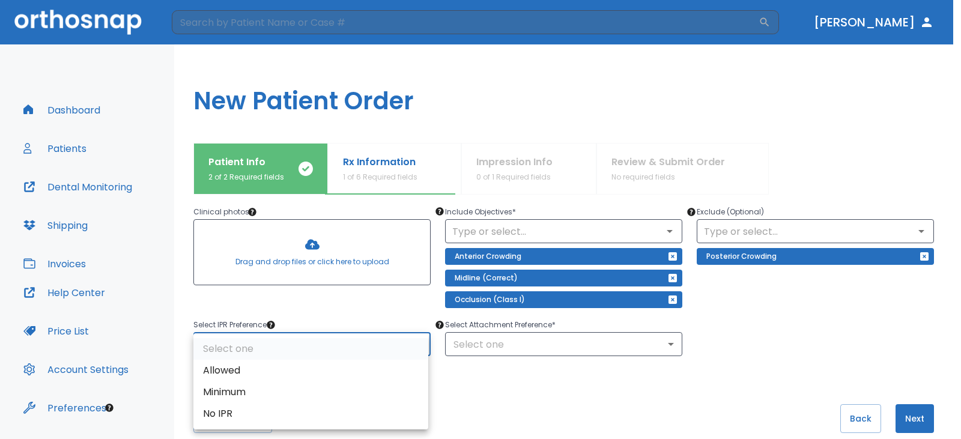
click at [238, 373] on li "Allowed" at bounding box center [310, 371] width 235 height 22
type input "1"
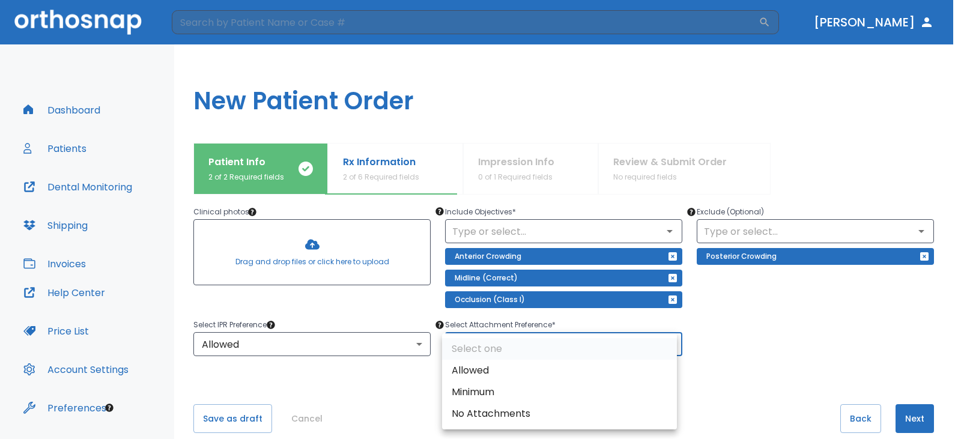
click at [575, 341] on body "​ [PERSON_NAME] Dashboard Patients Dental Monitoring Shipping Invoices Help Cen…" at bounding box center [480, 219] width 961 height 439
click at [531, 379] on li "Allowed" at bounding box center [559, 371] width 235 height 22
type input "1"
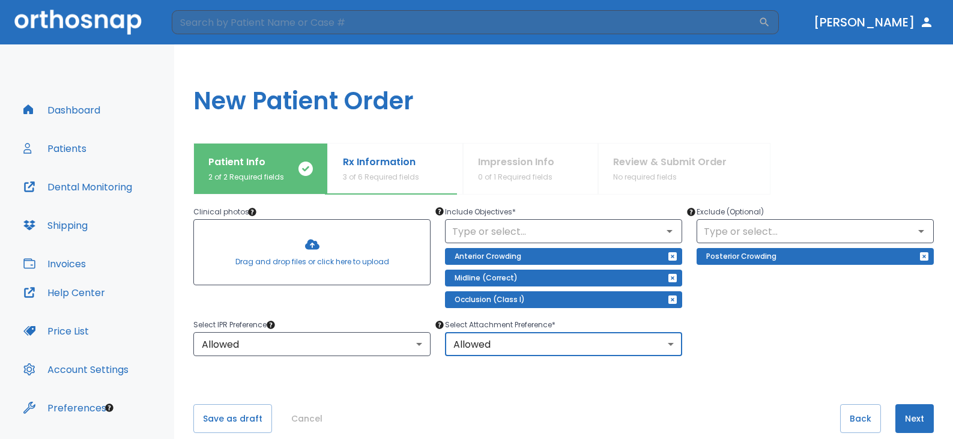
scroll to position [145, 0]
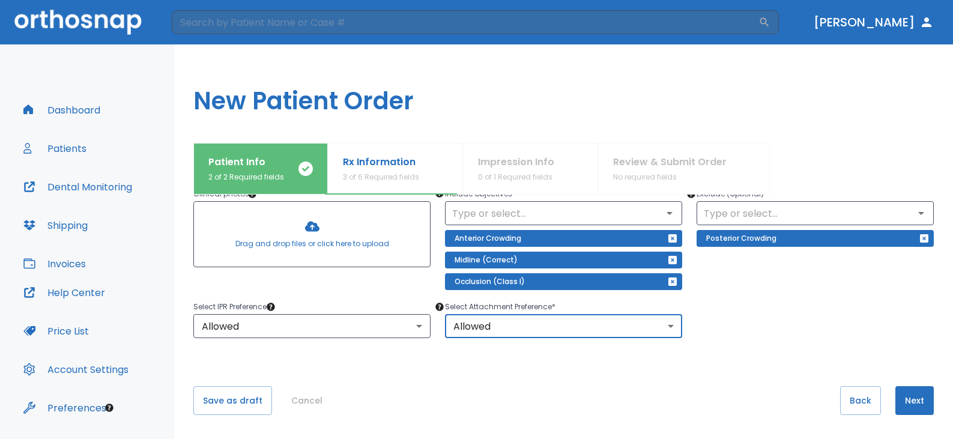
click at [907, 397] on button "Next" at bounding box center [914, 400] width 38 height 29
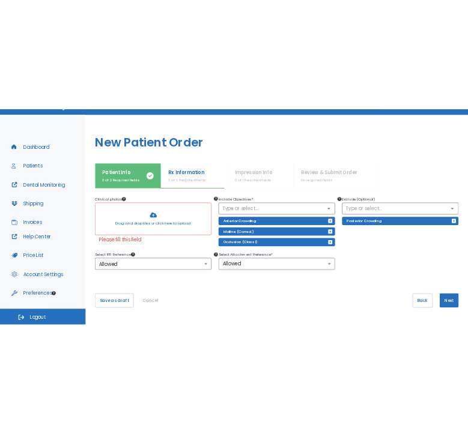
scroll to position [0, 0]
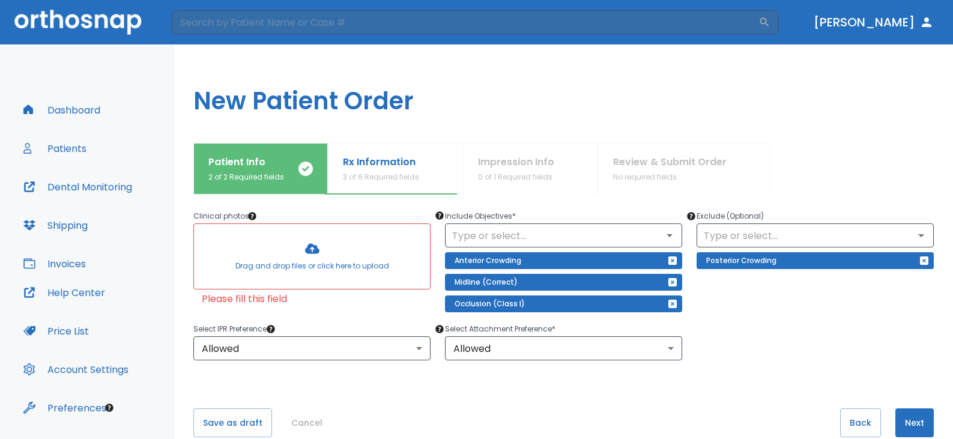
click at [322, 254] on div at bounding box center [312, 256] width 236 height 65
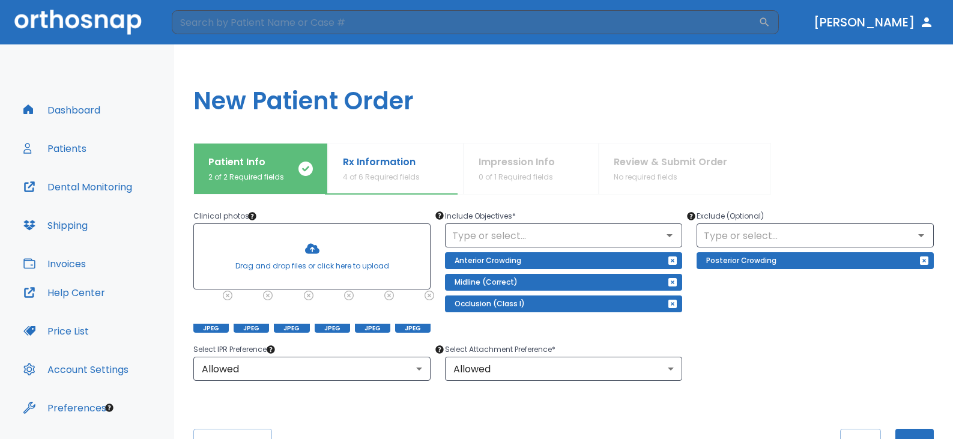
scroll to position [184, 0]
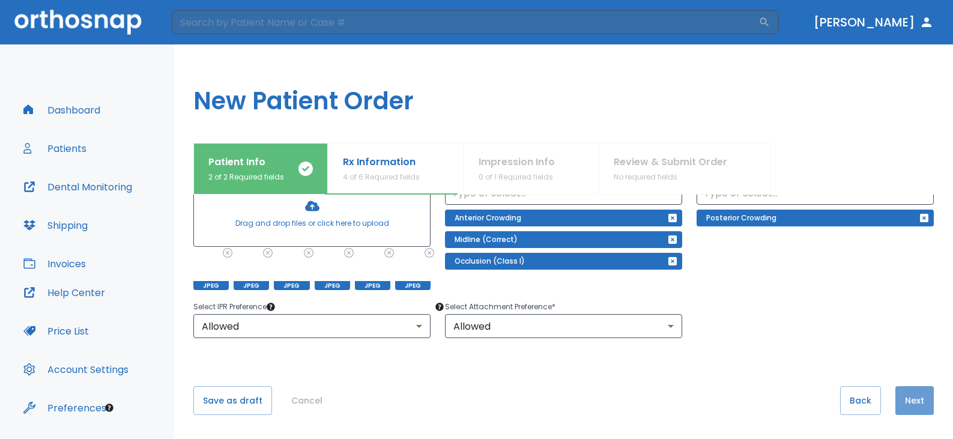
click at [913, 397] on button "Next" at bounding box center [914, 400] width 38 height 29
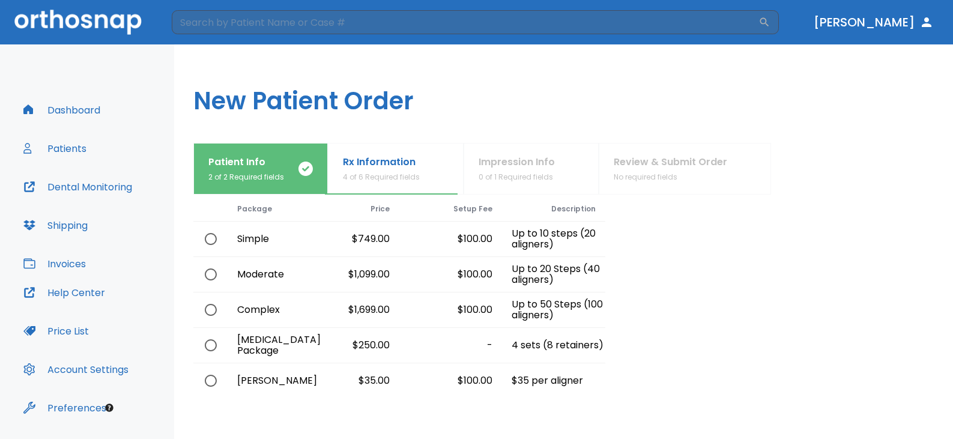
scroll to position [0, 0]
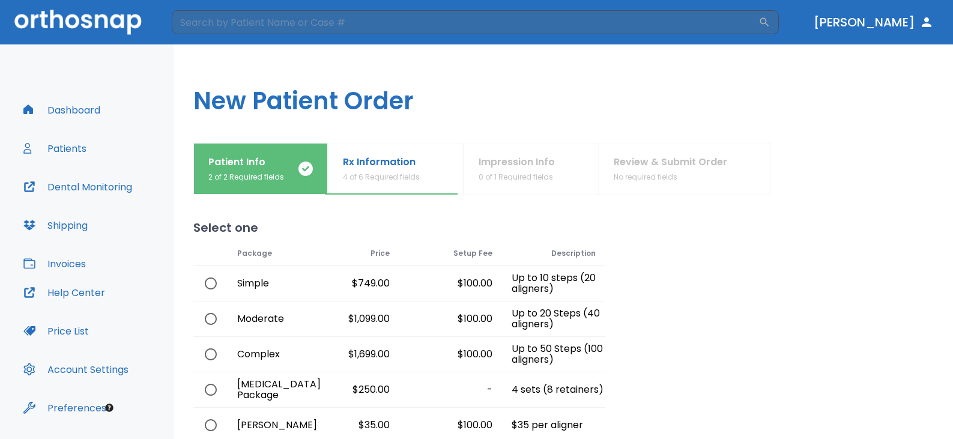
click at [384, 155] on p "Rx Information" at bounding box center [381, 162] width 77 height 14
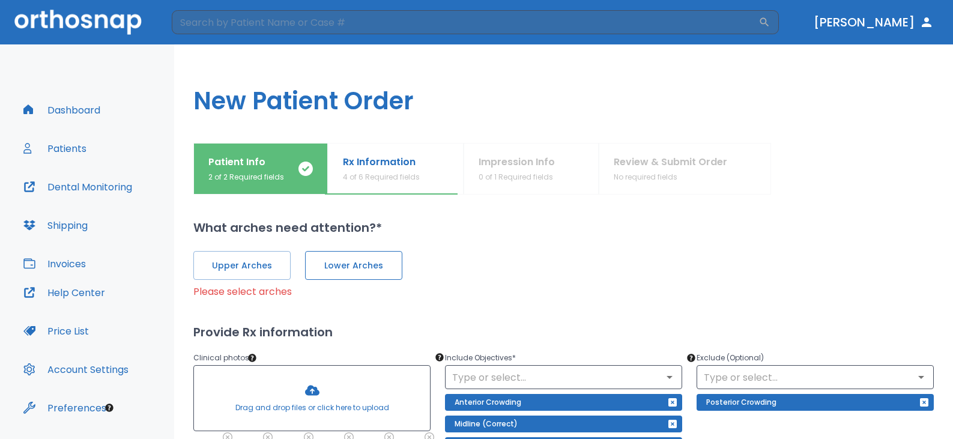
click at [327, 271] on span "Lower Arches" at bounding box center [354, 265] width 72 height 13
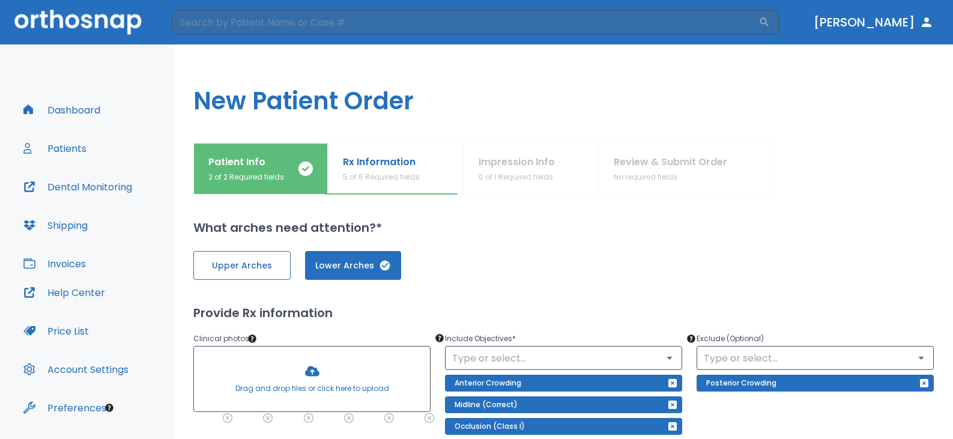
click at [262, 273] on button "Upper Arches" at bounding box center [241, 265] width 97 height 29
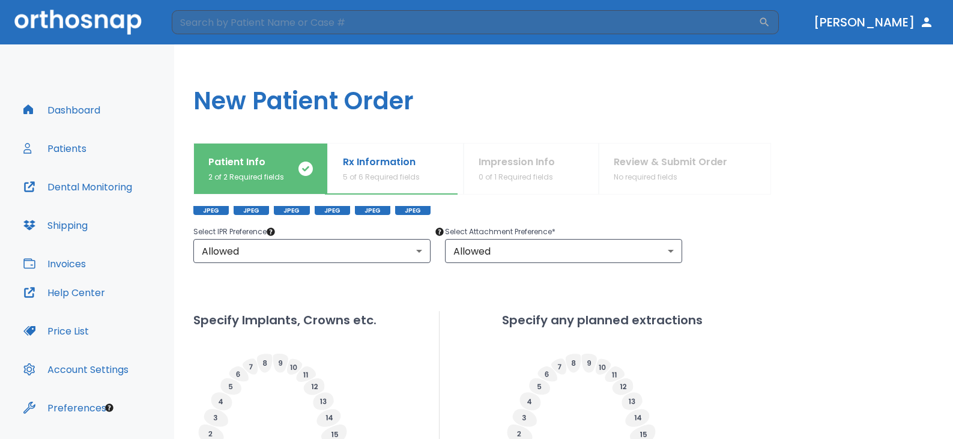
scroll to position [489, 0]
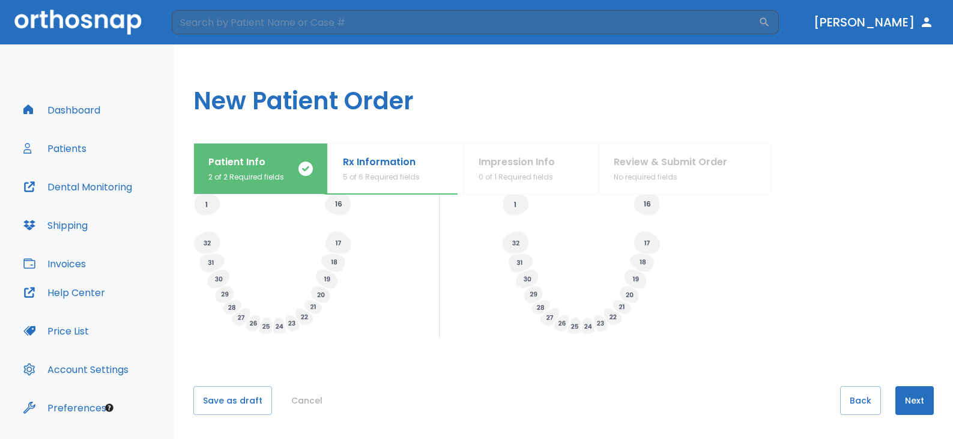
click at [912, 394] on button "Next" at bounding box center [914, 400] width 38 height 29
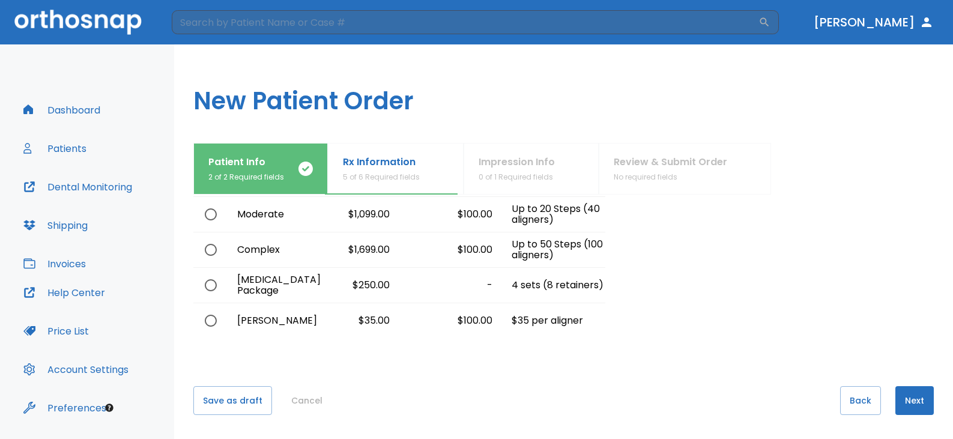
scroll to position [0, 0]
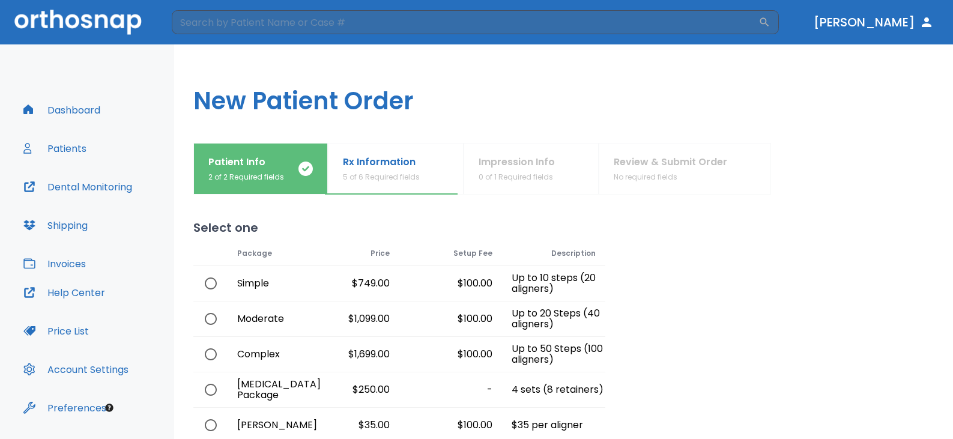
click at [211, 280] on input "radio" at bounding box center [210, 283] width 25 height 25
radio input "true"
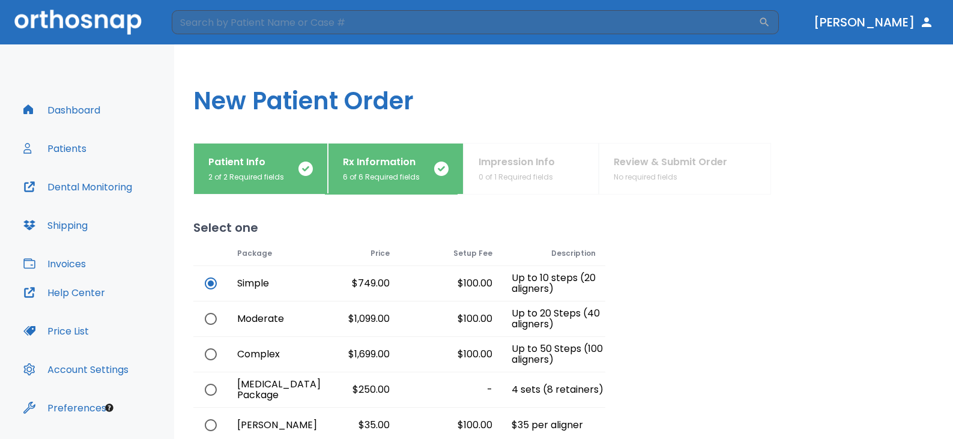
scroll to position [104, 0]
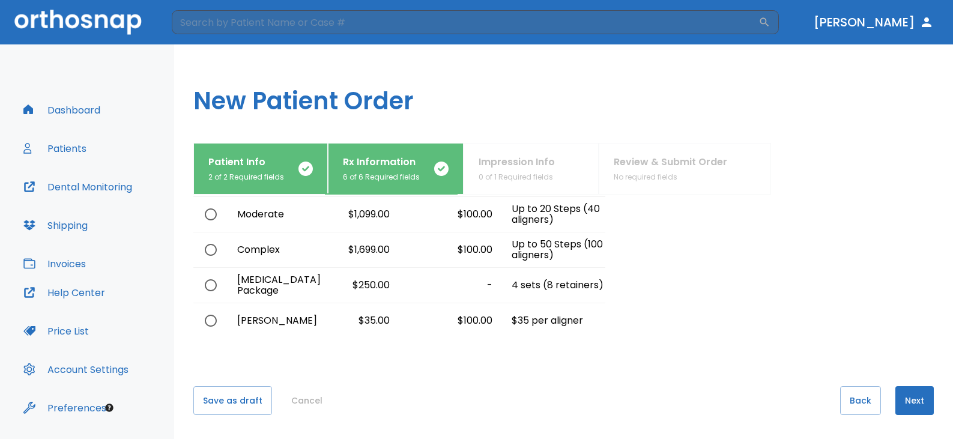
click at [898, 400] on button "Next" at bounding box center [914, 400] width 38 height 29
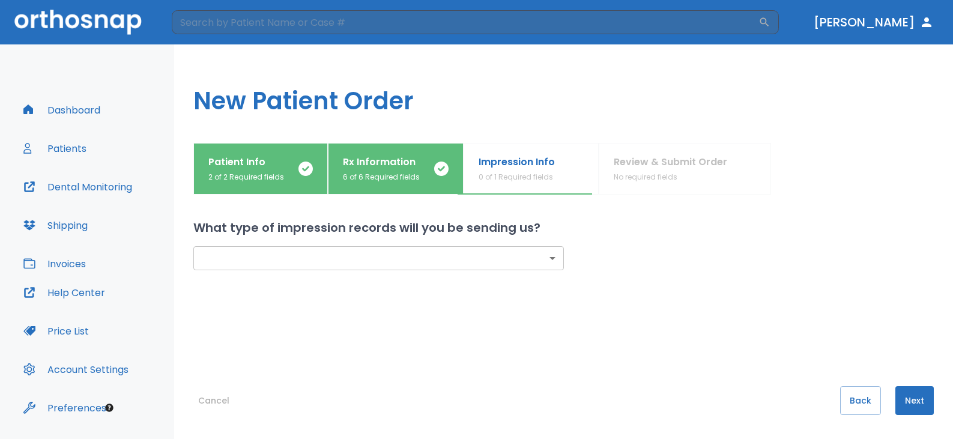
scroll to position [0, 0]
click at [495, 250] on body "​ [PERSON_NAME] Dashboard Patients Dental Monitoring Shipping Invoices Help Cen…" at bounding box center [480, 219] width 961 height 439
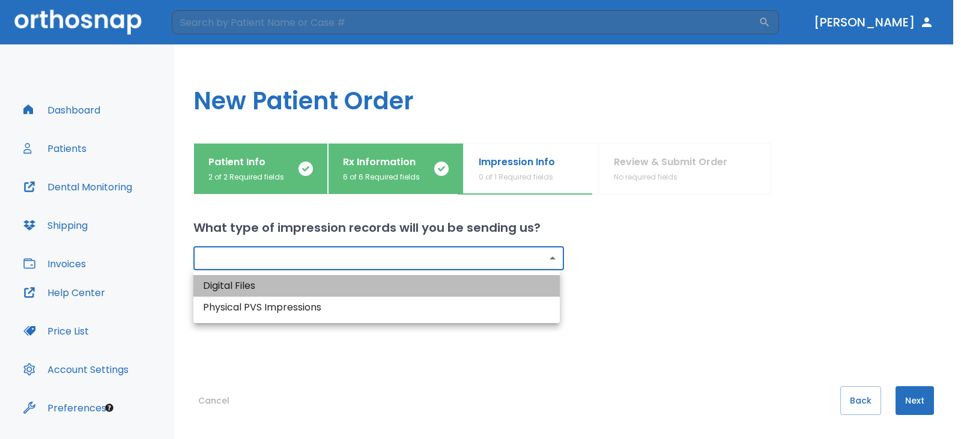
click at [279, 291] on li "Digital Files" at bounding box center [376, 286] width 366 height 22
type input "digital"
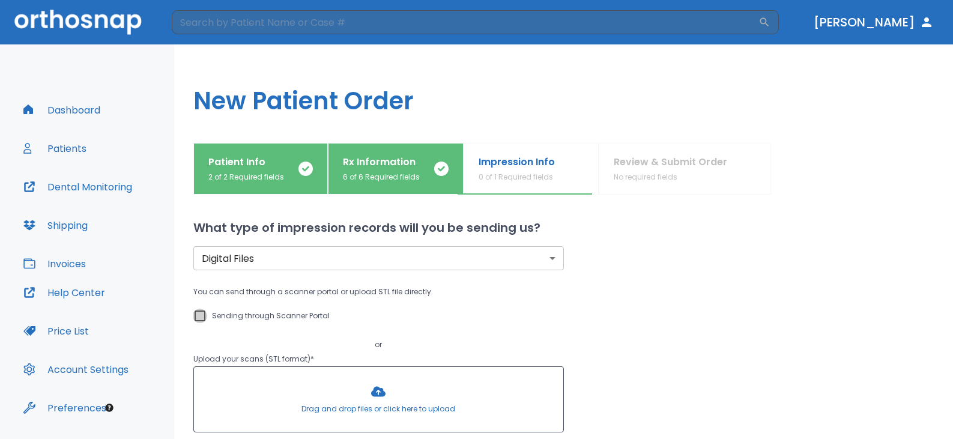
click at [206, 318] on input "Sending through Scanner Portal" at bounding box center [200, 316] width 14 height 14
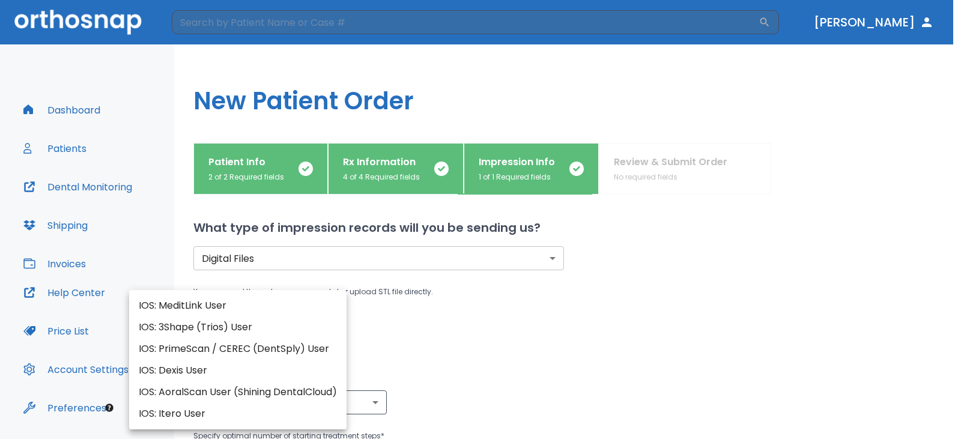
click at [243, 359] on body "​ [PERSON_NAME] Dashboard Patients Dental Monitoring Shipping Invoices Help Cen…" at bounding box center [480, 219] width 961 height 439
click at [466, 376] on div at bounding box center [480, 219] width 961 height 439
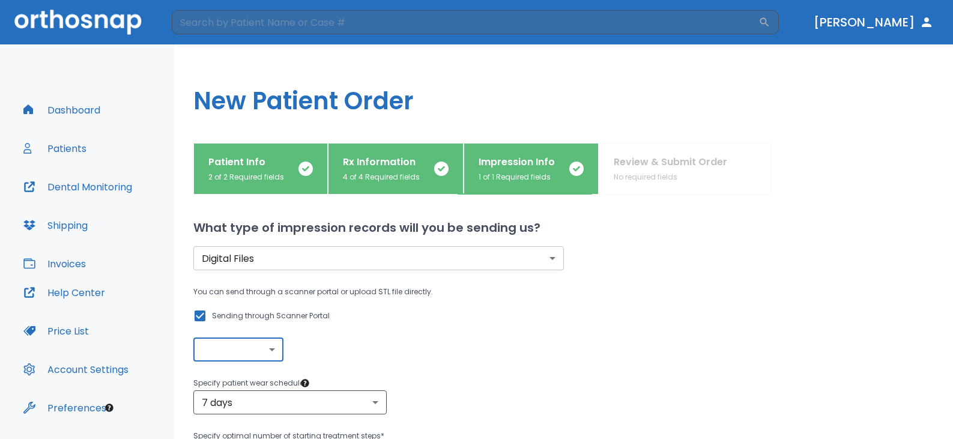
click at [204, 313] on input "Sending through Scanner Portal" at bounding box center [200, 316] width 14 height 14
checkbox input "false"
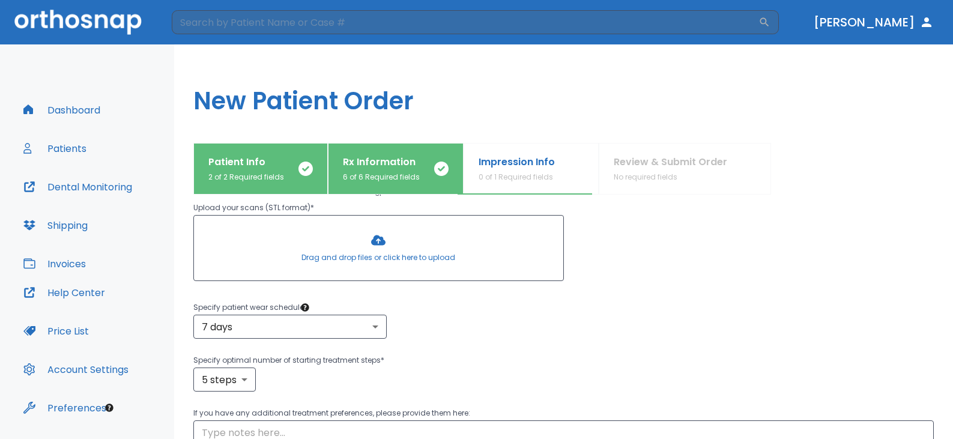
scroll to position [271, 0]
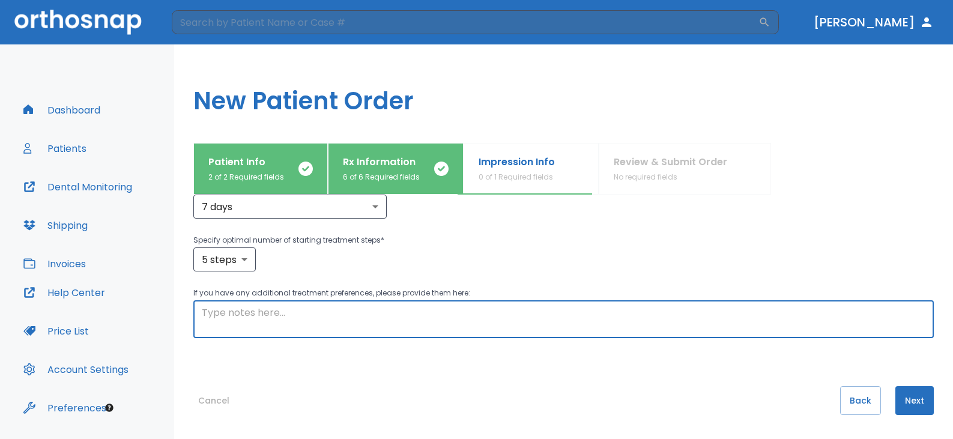
click at [329, 309] on textarea at bounding box center [563, 320] width 723 height 28
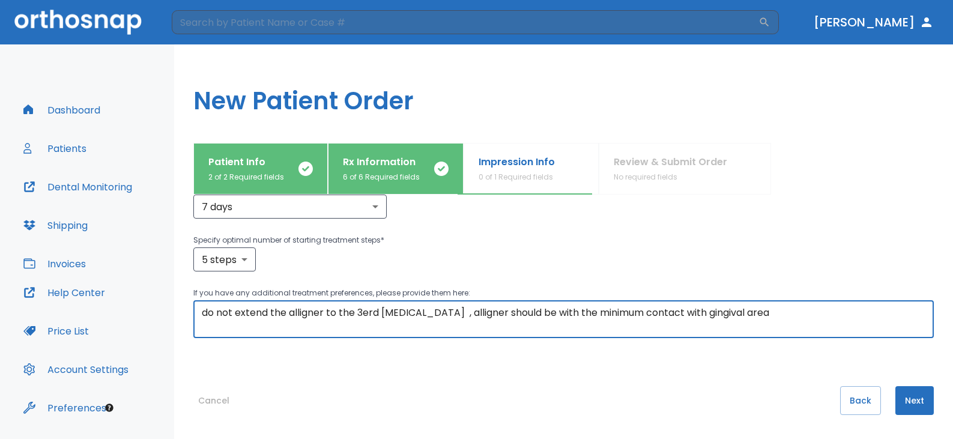
type textarea "do not extend the alligner to the 3erd [MEDICAL_DATA] , alligner should be with…"
click at [895, 397] on button "Next" at bounding box center [914, 400] width 38 height 29
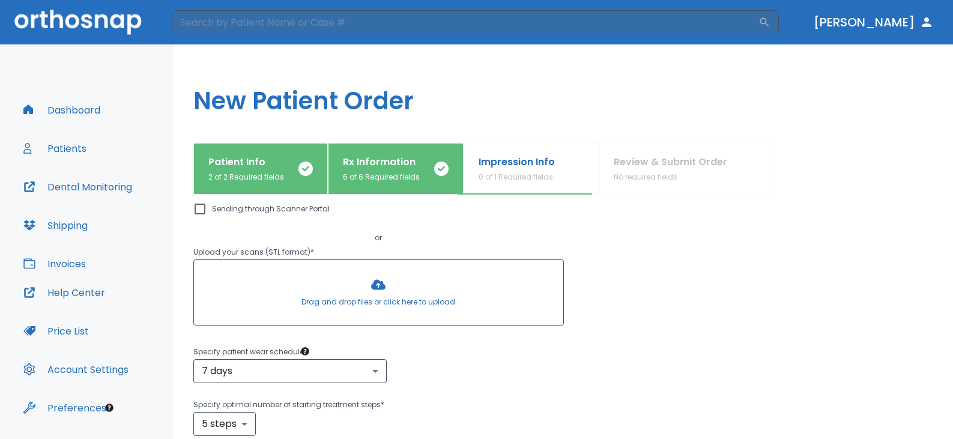
scroll to position [285, 0]
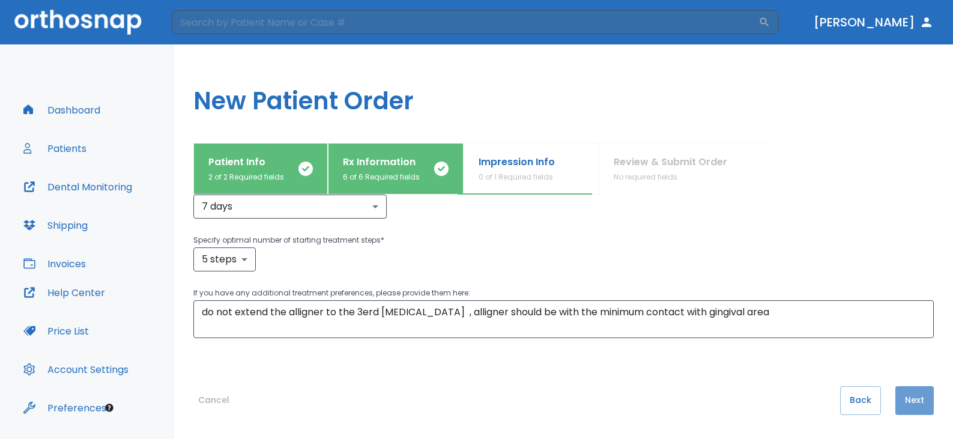
click at [910, 399] on button "Next" at bounding box center [914, 400] width 38 height 29
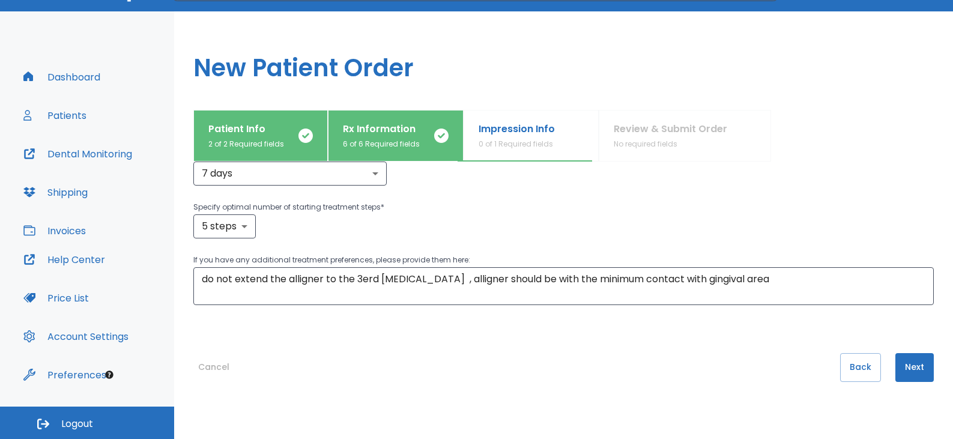
click at [512, 137] on div "Impression Info 0 of 1 Required fields" at bounding box center [516, 136] width 76 height 28
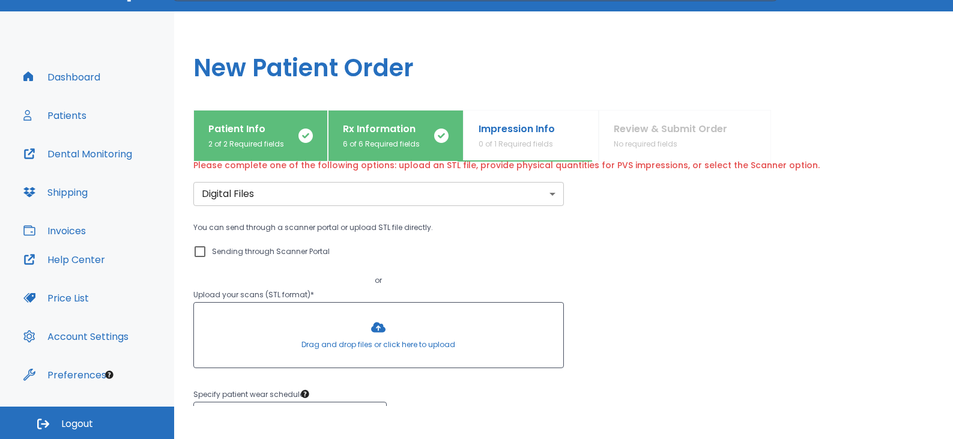
scroll to position [0, 0]
